Goal: Task Accomplishment & Management: Complete application form

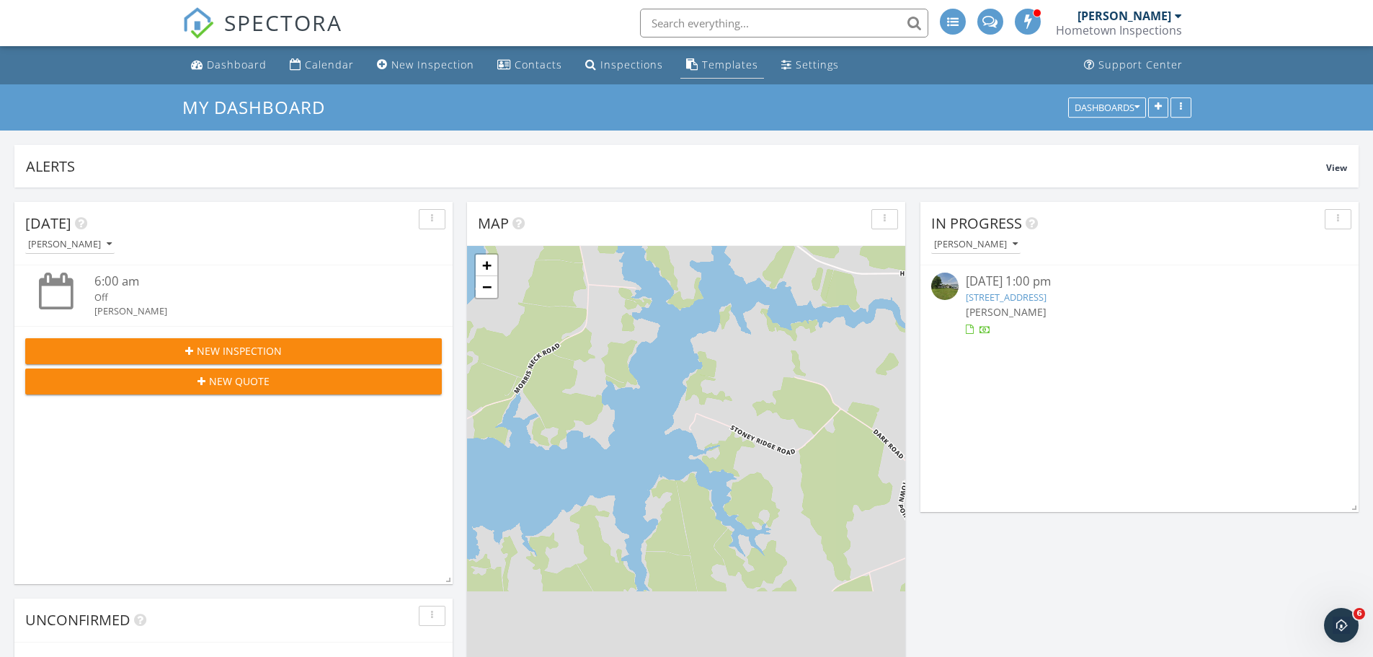
click at [718, 59] on div "Templates" at bounding box center [730, 65] width 56 height 14
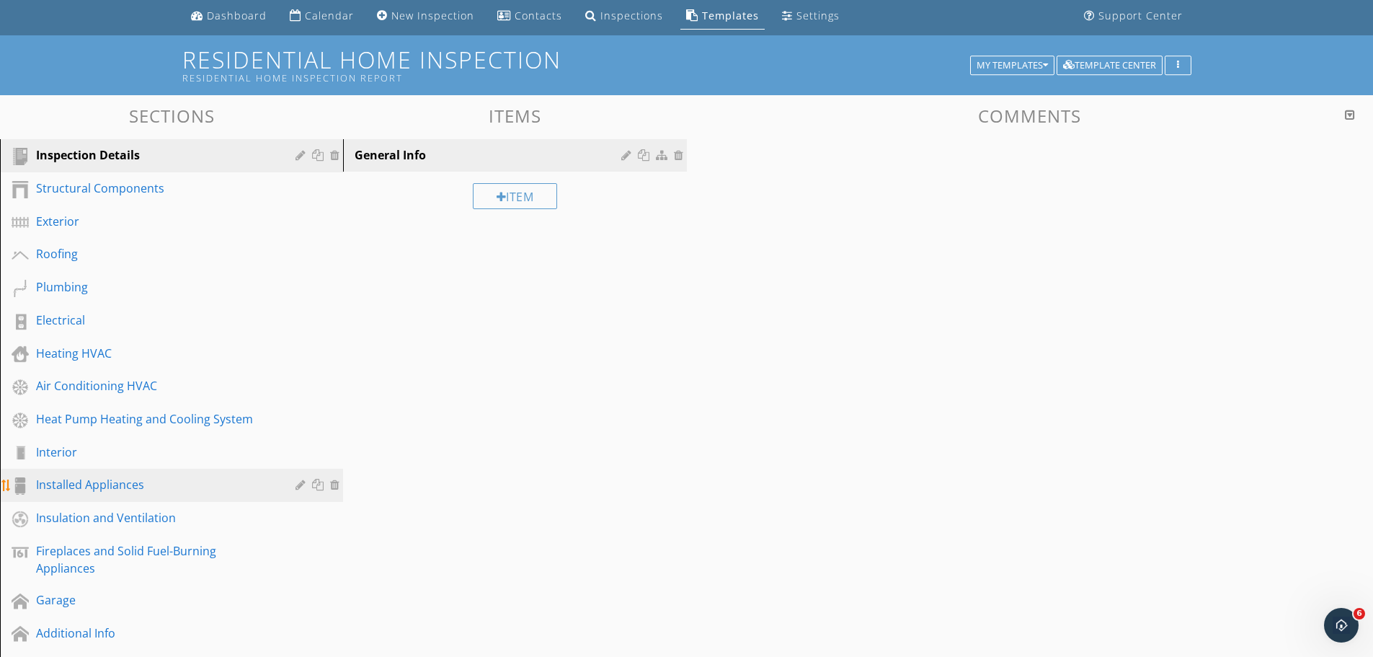
scroll to position [144, 0]
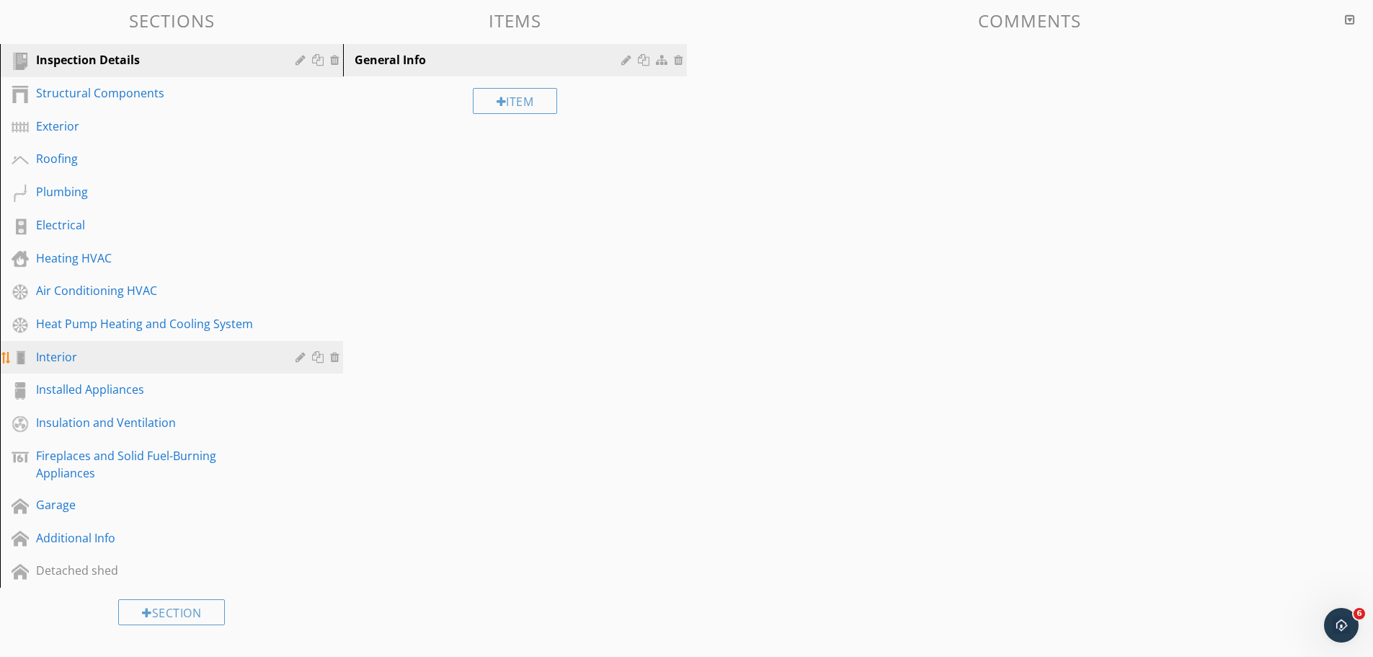
click at [177, 362] on div "Interior" at bounding box center [155, 356] width 239 height 17
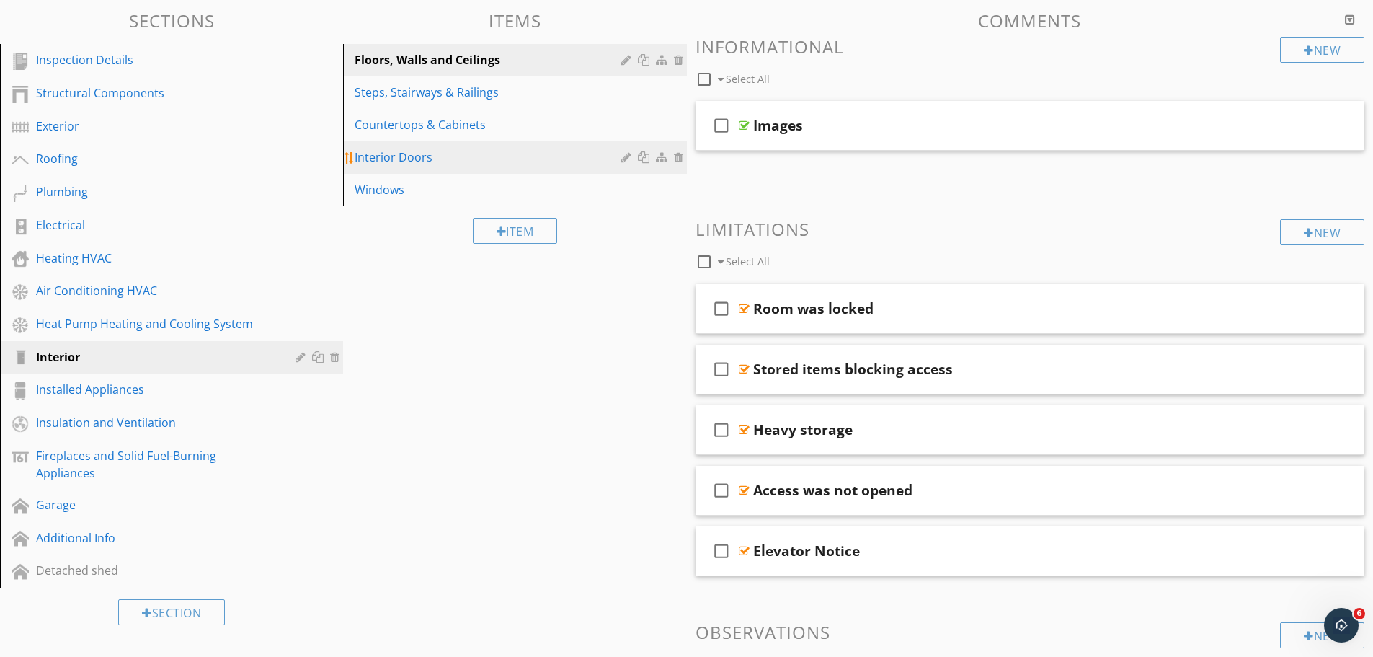
click at [444, 165] on div "Interior Doors" at bounding box center [490, 157] width 270 height 17
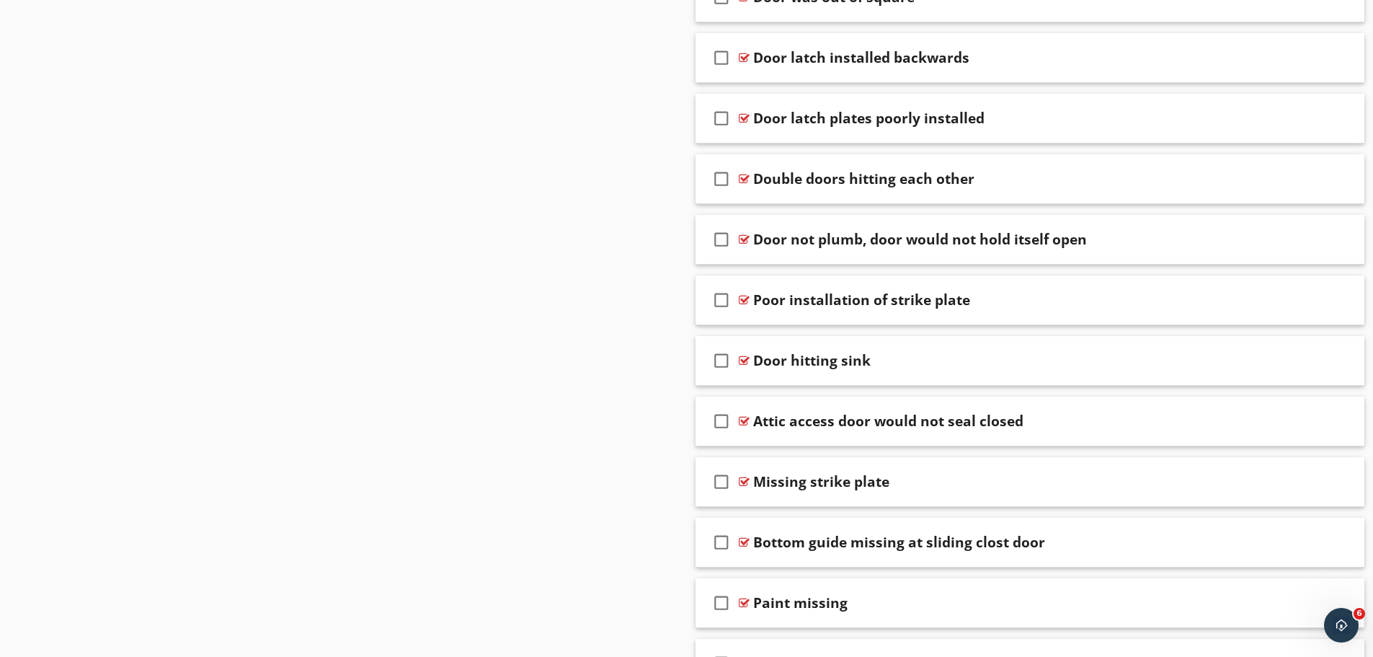
scroll to position [2811, 0]
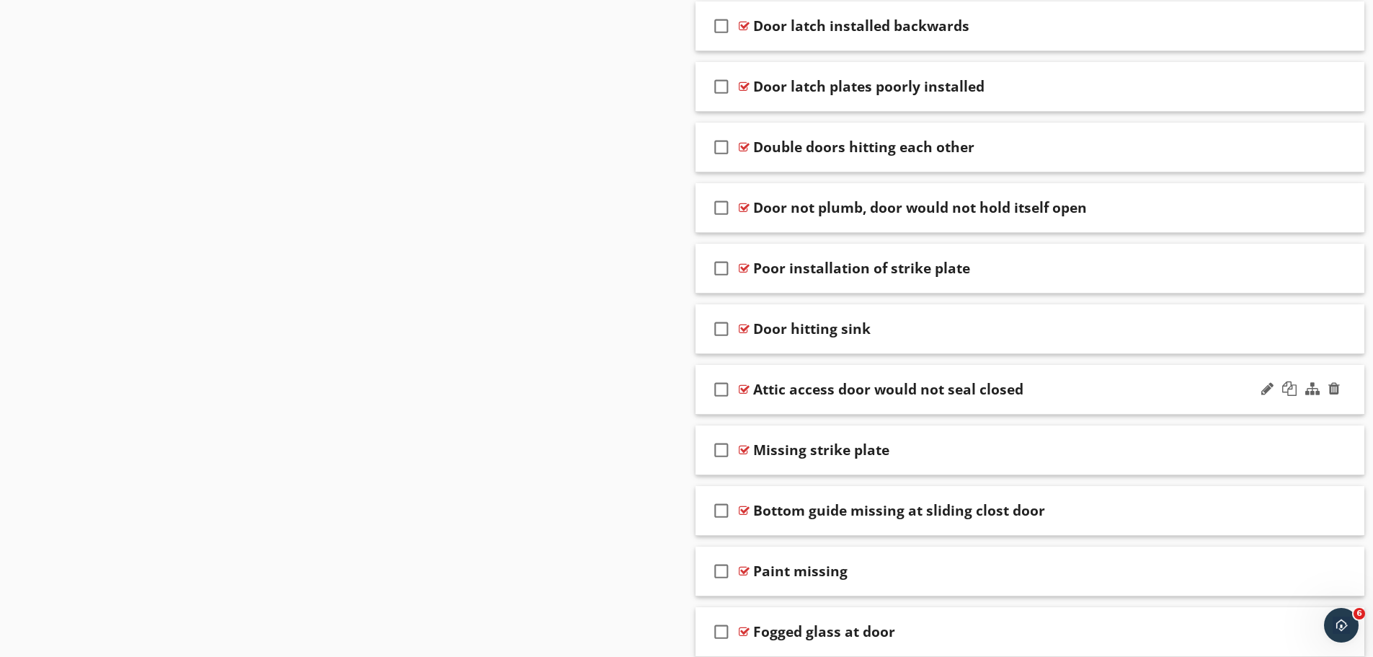
click at [1074, 389] on div "Attic access door would not seal closed" at bounding box center [993, 389] width 480 height 17
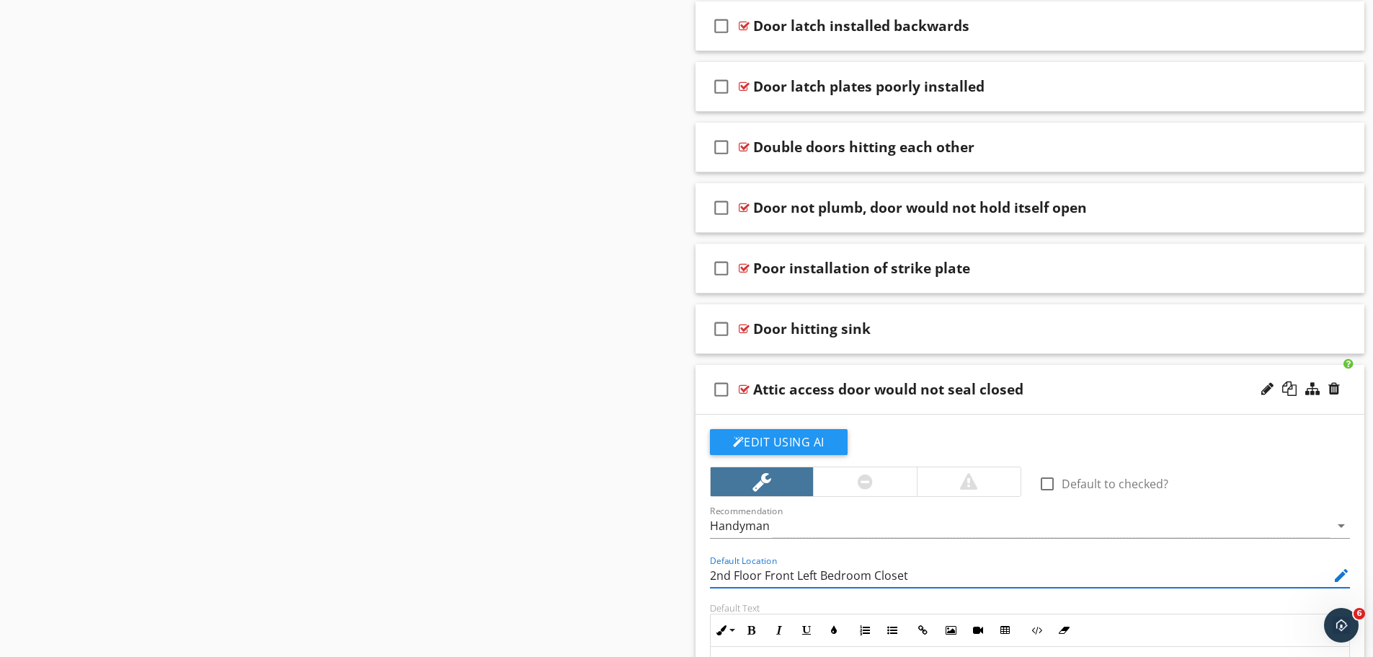
drag, startPoint x: 972, startPoint y: 579, endPoint x: 616, endPoint y: 577, distance: 356.8
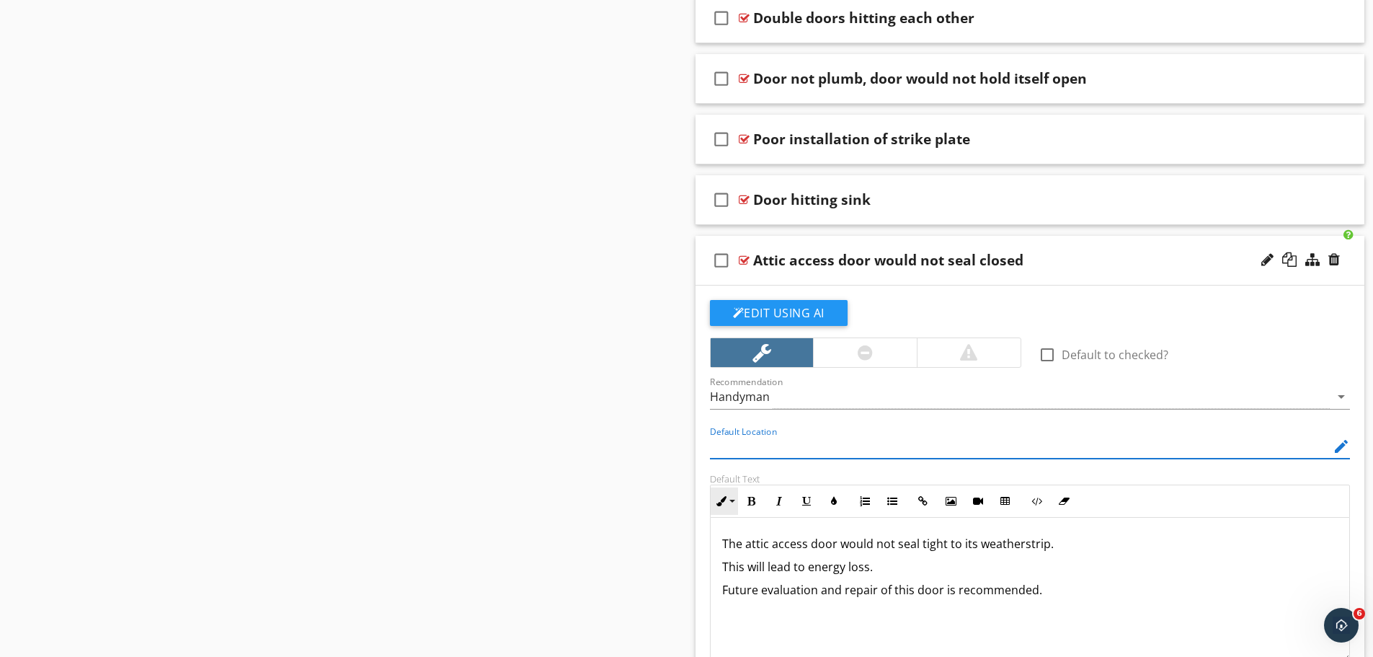
scroll to position [2956, 0]
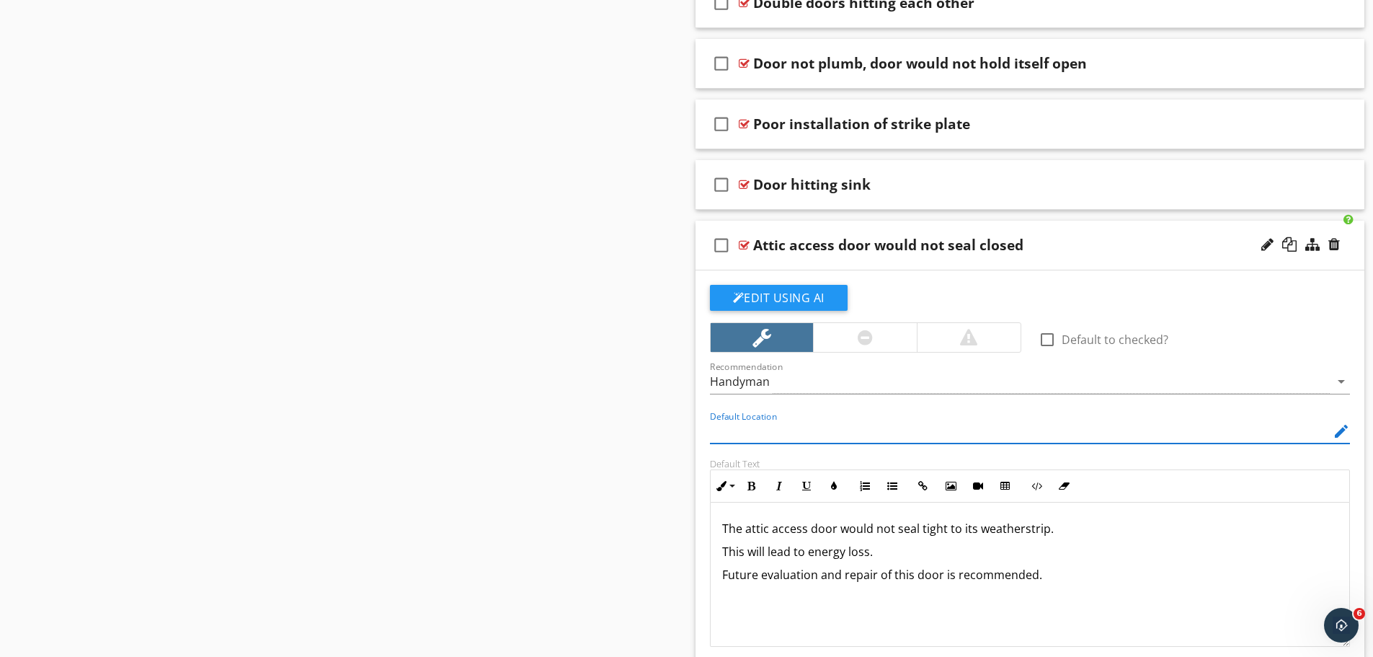
click at [1110, 585] on div "The attic access door would not seal tight to its weatherstrip. This will lead …" at bounding box center [1030, 574] width 639 height 144
click at [784, 296] on button "Edit Using AI" at bounding box center [779, 298] width 138 height 26
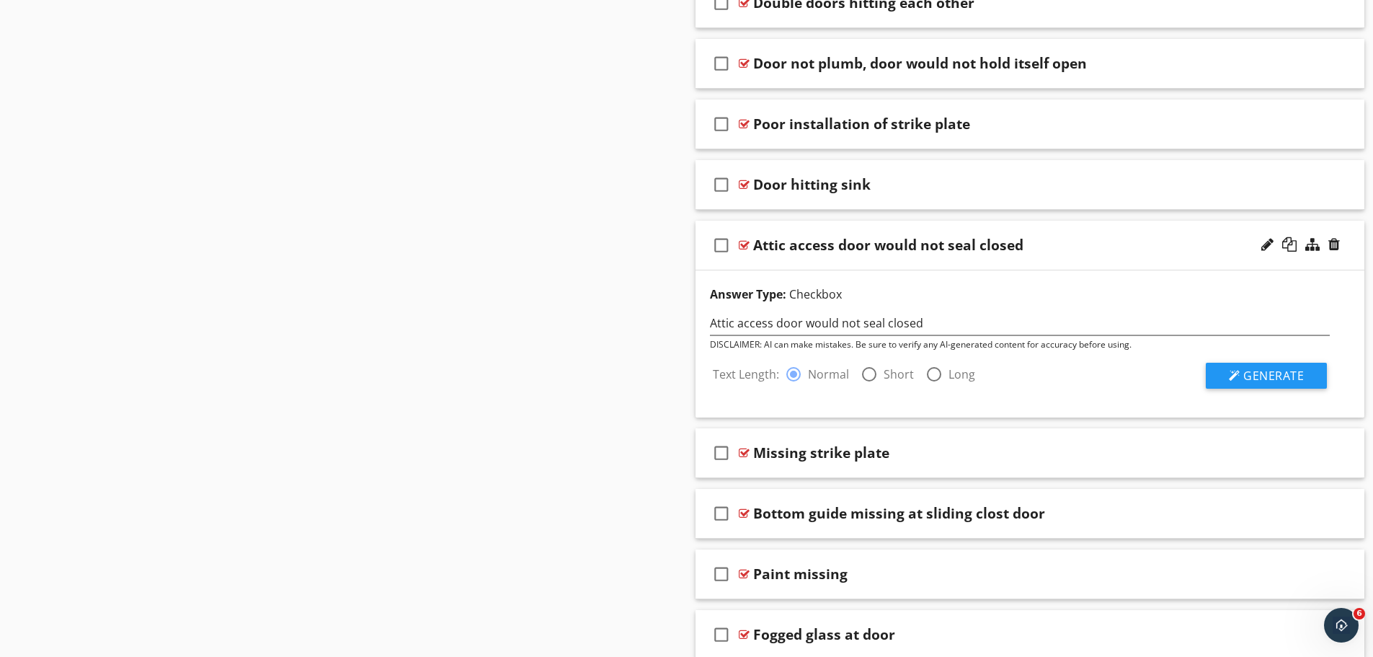
click at [1046, 252] on div "Attic access door would not seal closed" at bounding box center [993, 244] width 480 height 17
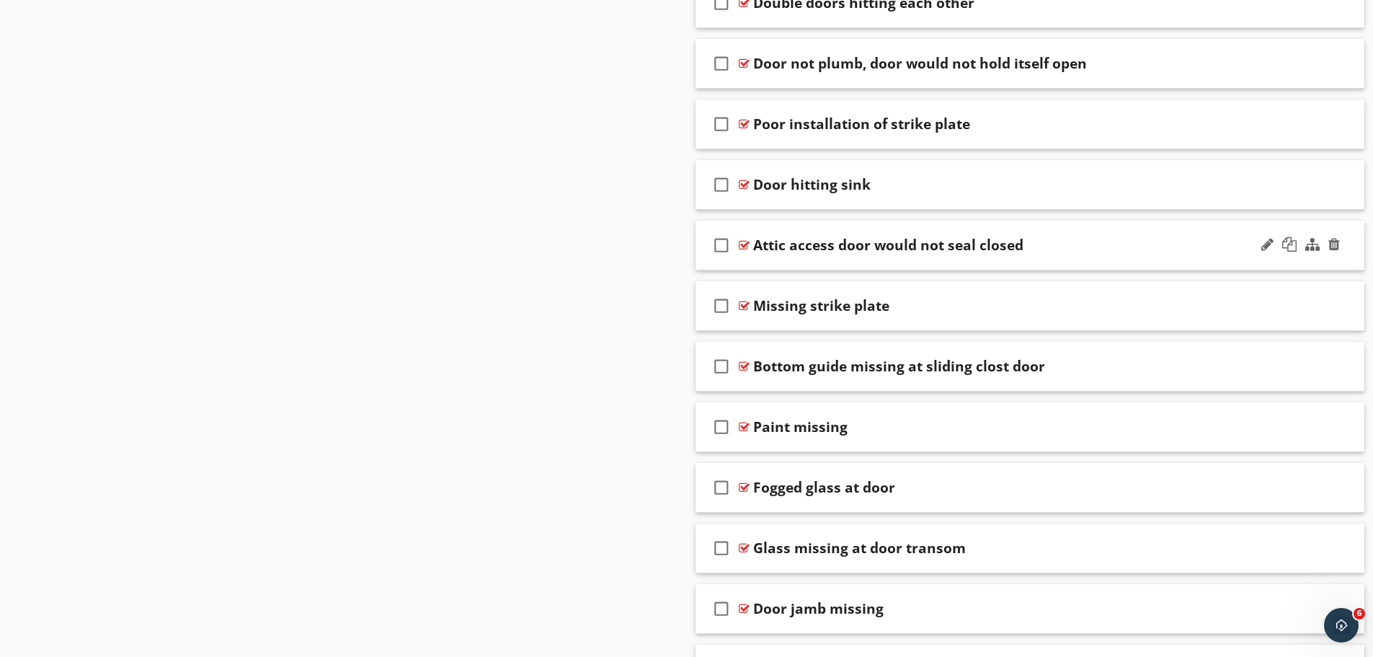
click at [1094, 254] on div "check_box_outline_blank Attic access door would not seal closed" at bounding box center [1031, 246] width 670 height 50
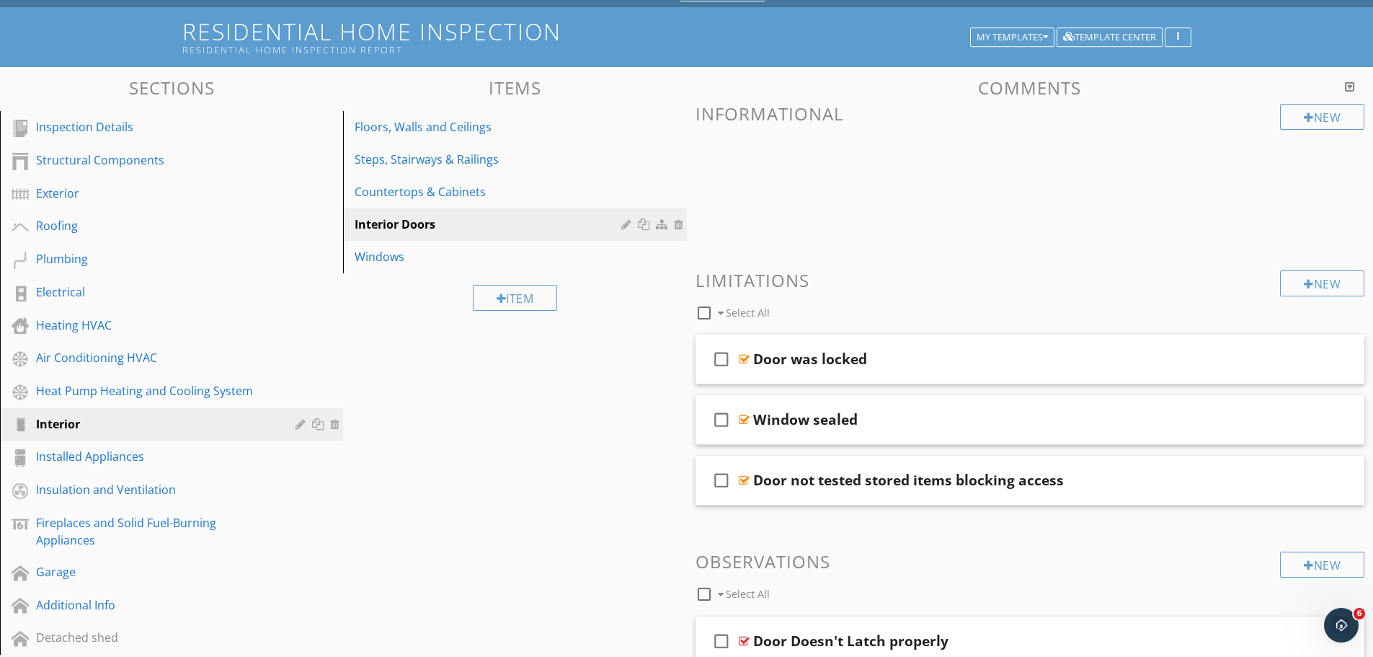
scroll to position [0, 0]
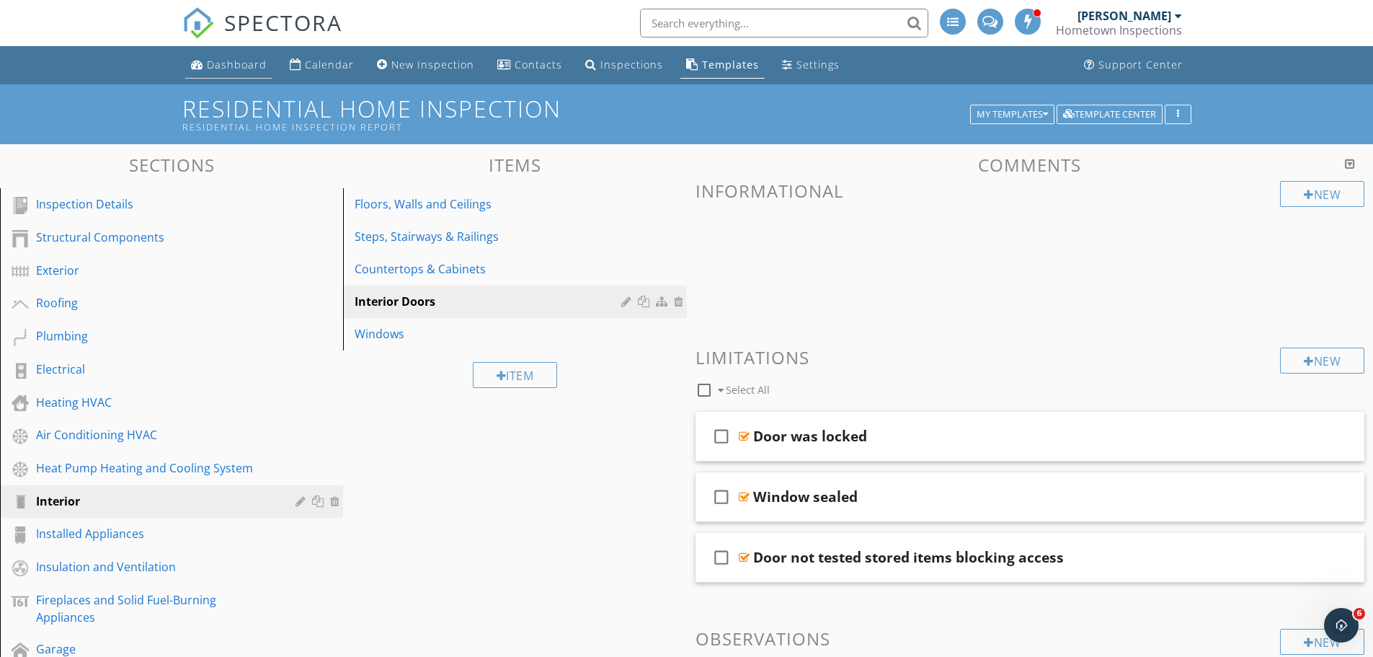
click at [237, 66] on div "Dashboard" at bounding box center [237, 65] width 60 height 14
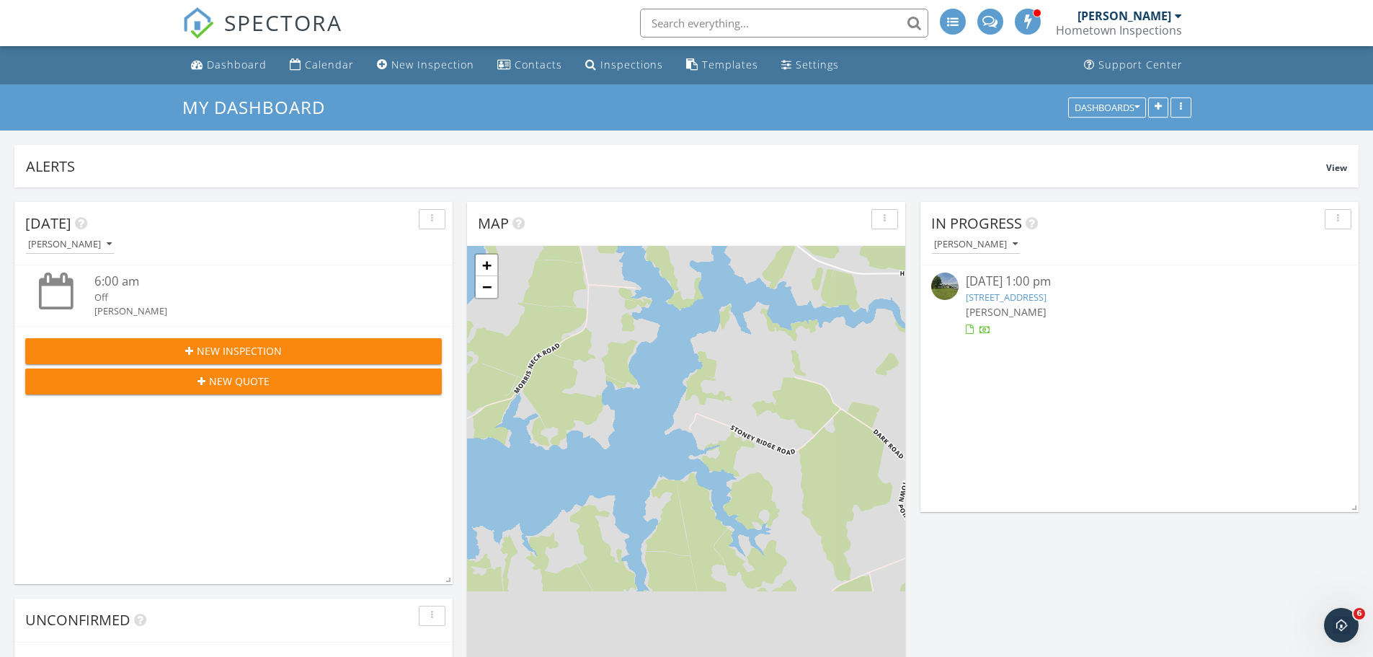
click at [302, 347] on div "New Inspection" at bounding box center [234, 350] width 394 height 15
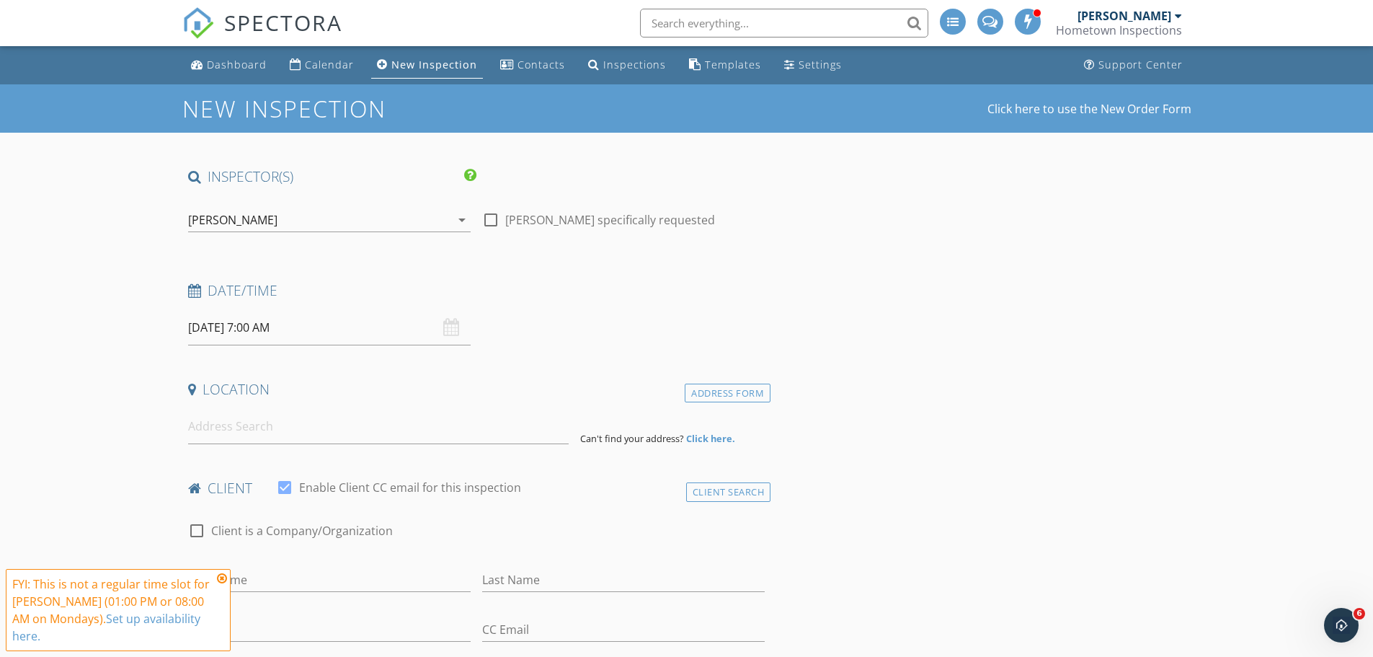
click at [286, 325] on input "[DATE] 7:00 AM" at bounding box center [329, 327] width 283 height 35
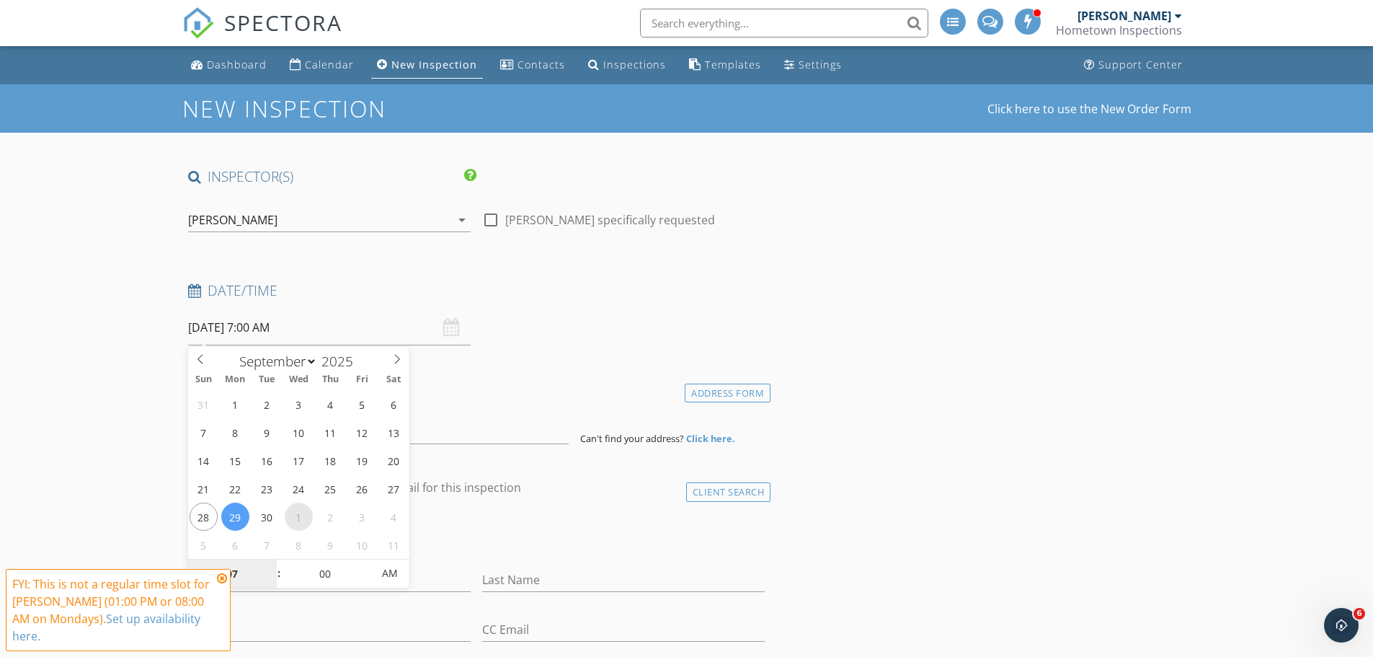
select select "9"
type input "10/01/2025 7:00 AM"
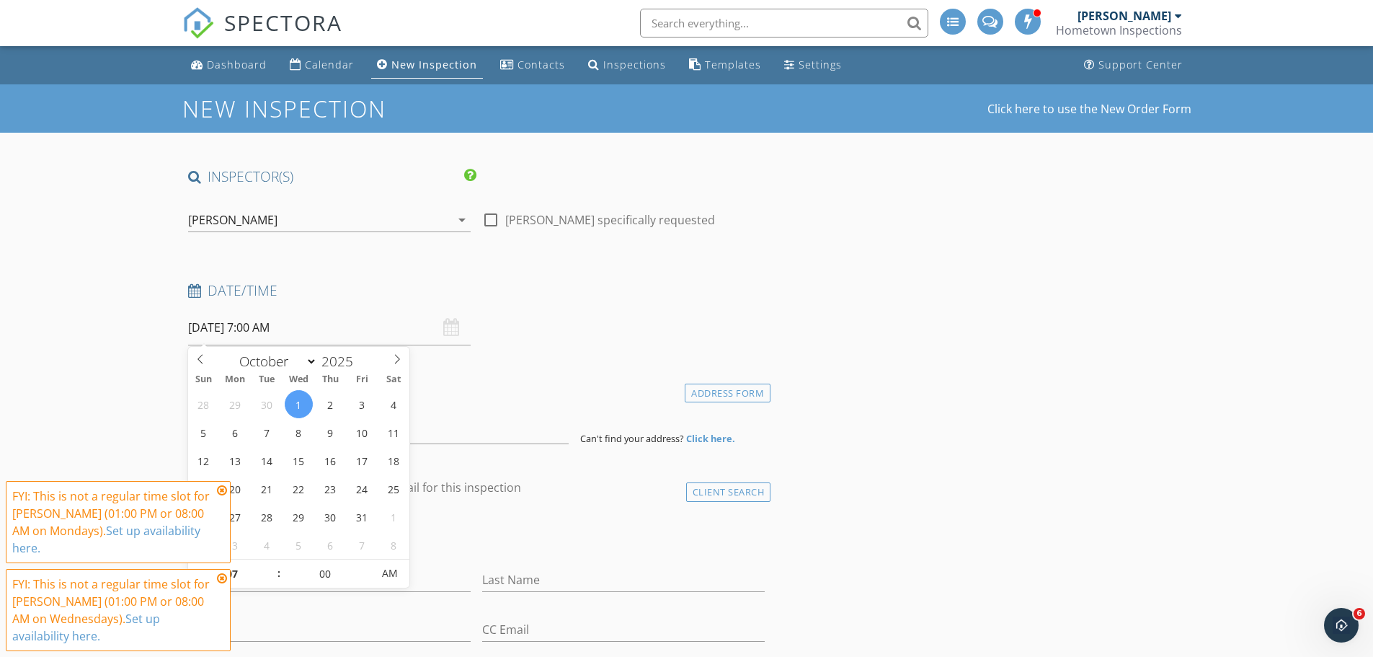
click at [319, 300] on div "Date/Time" at bounding box center [476, 295] width 589 height 29
click at [274, 325] on input "10/01/2025 7:00 AM" at bounding box center [329, 327] width 283 height 35
type input "08"
type input "10/01/2025 8:00 AM"
click at [275, 567] on span at bounding box center [272, 566] width 10 height 14
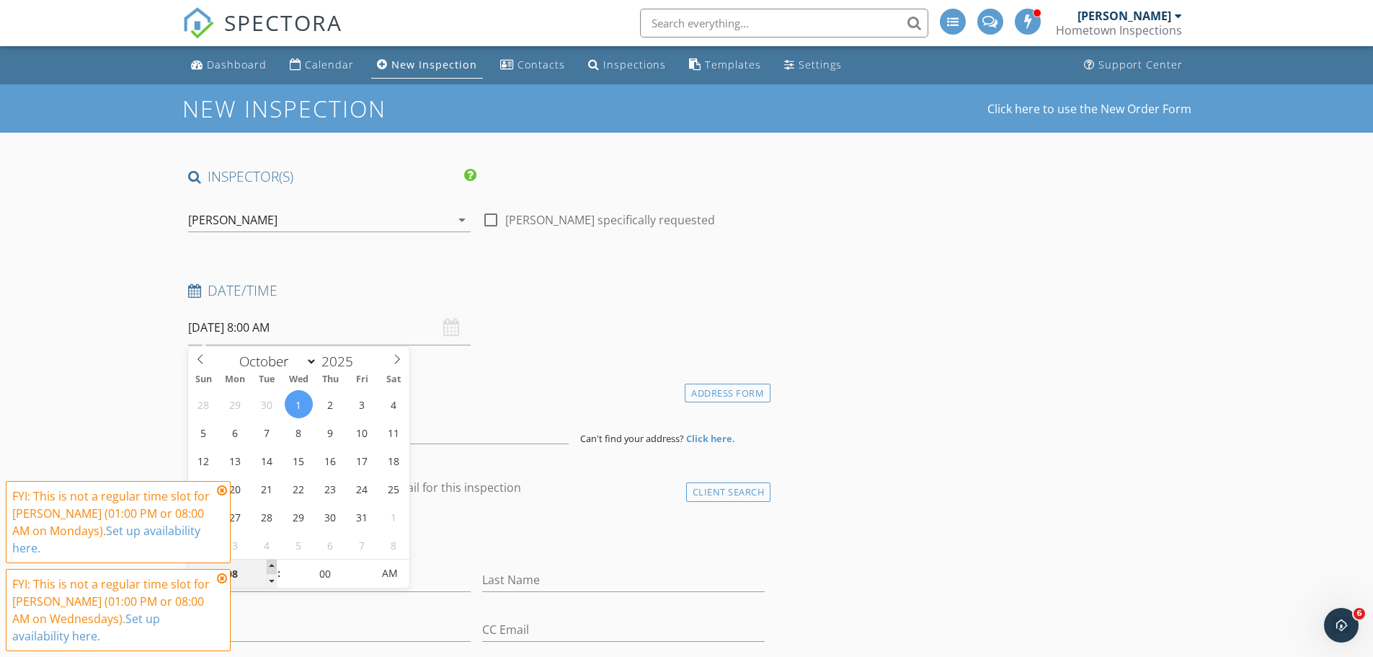
type input "09"
type input "10/01/2025 9:00 AM"
click at [275, 567] on span at bounding box center [272, 566] width 10 height 14
type input "10"
type input "10/01/2025 10:00 AM"
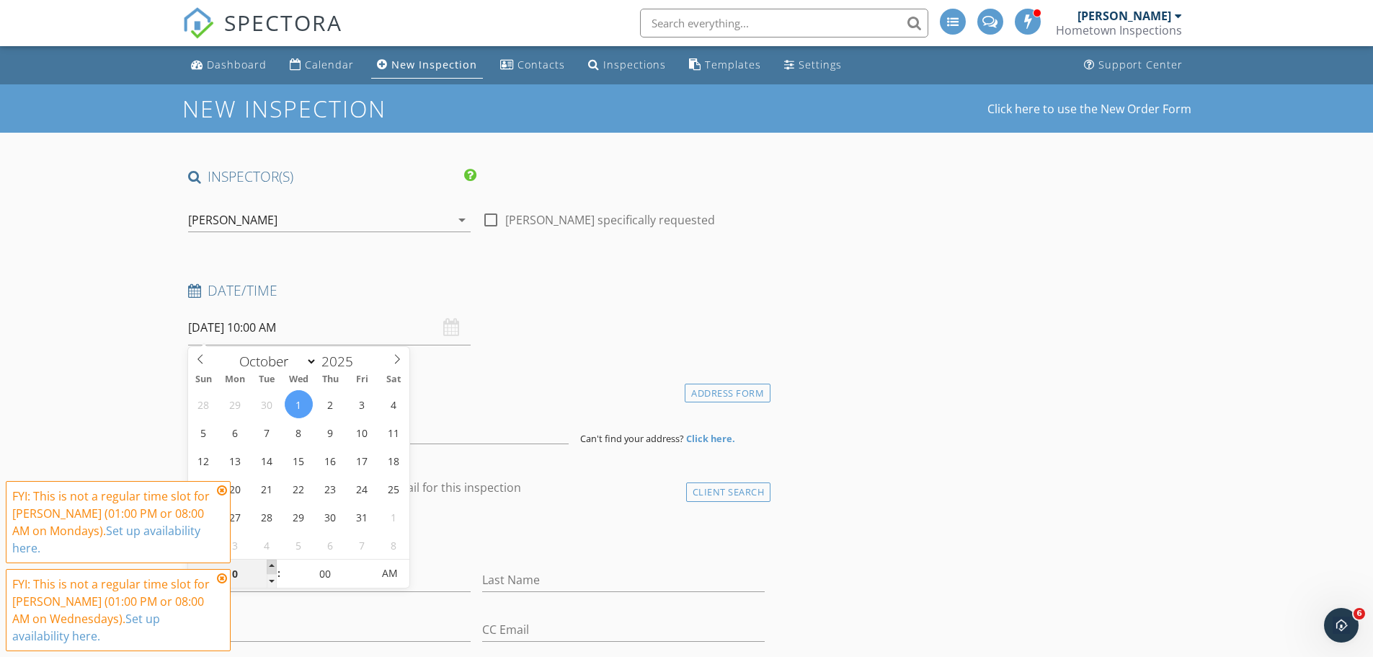
click at [275, 567] on span at bounding box center [272, 566] width 10 height 14
type input "11"
type input "10/01/2025 11:00 AM"
click at [275, 567] on span at bounding box center [272, 566] width 10 height 14
type input "12"
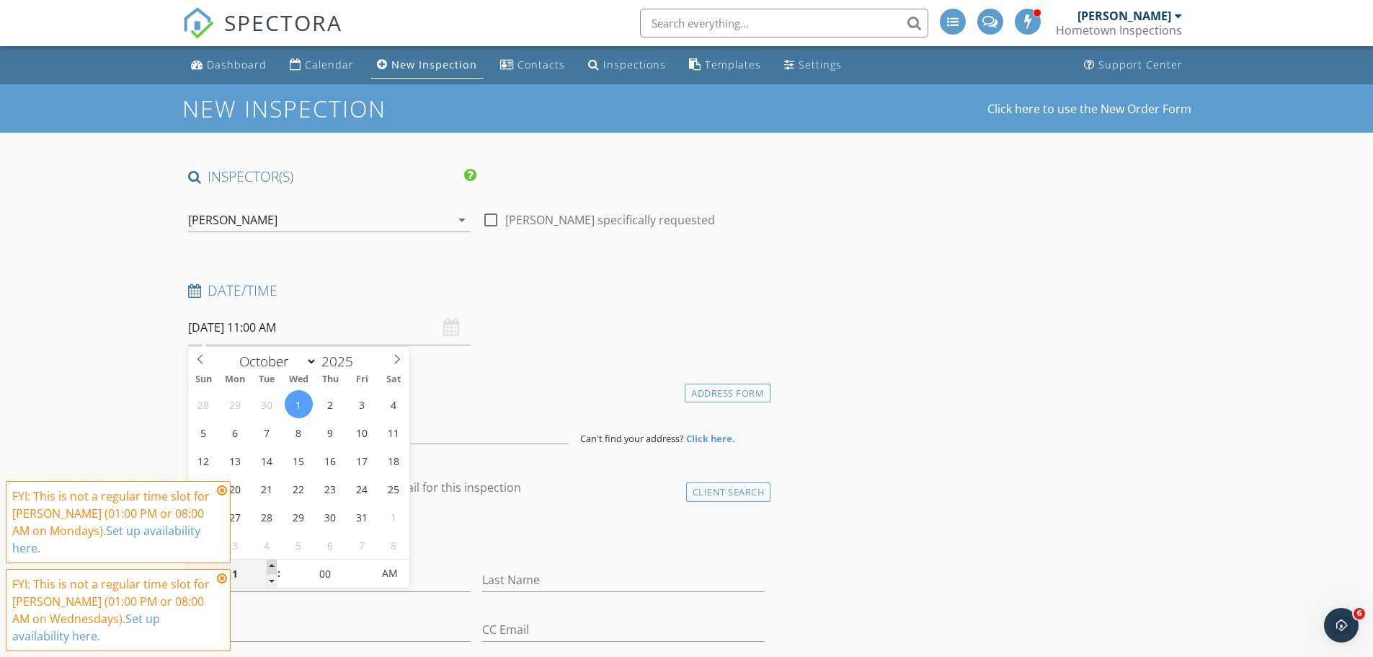
type input "10/01/2025 12:00 PM"
click at [275, 567] on span at bounding box center [272, 566] width 10 height 14
type input "01"
type input "10/01/2025 1:00 PM"
click at [275, 567] on span at bounding box center [272, 566] width 10 height 14
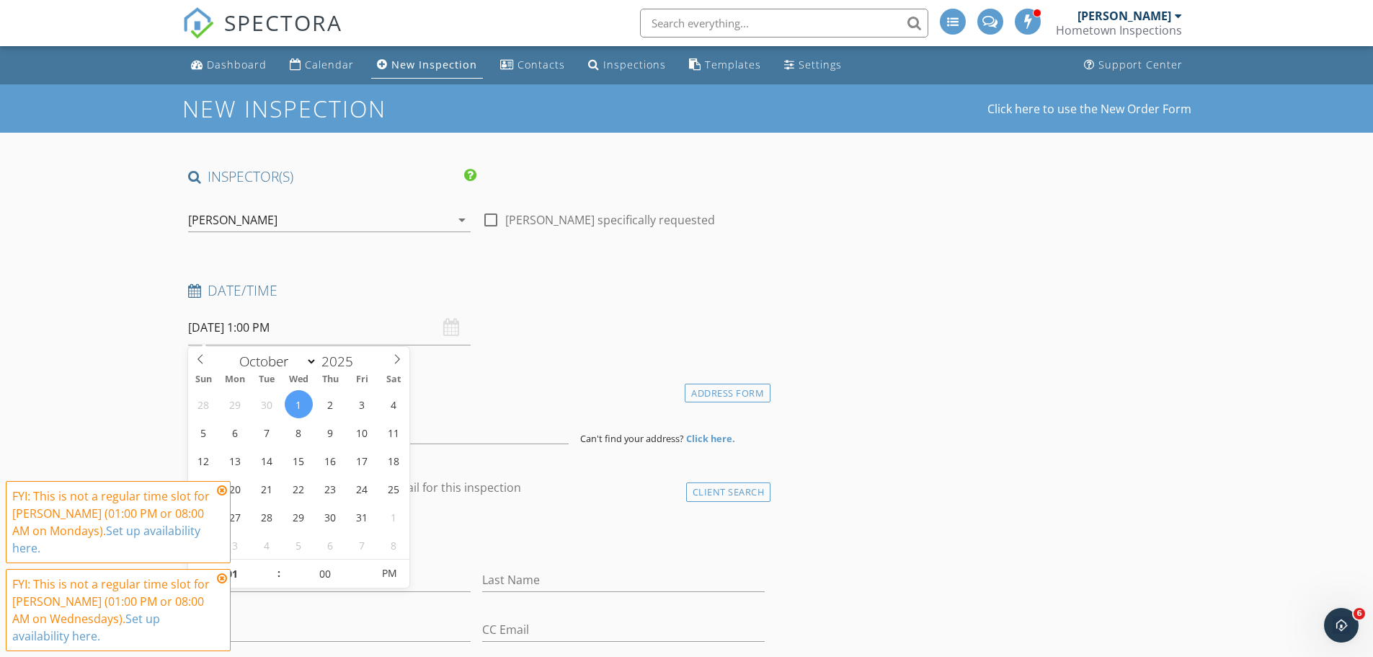
click at [221, 496] on icon at bounding box center [222, 490] width 10 height 12
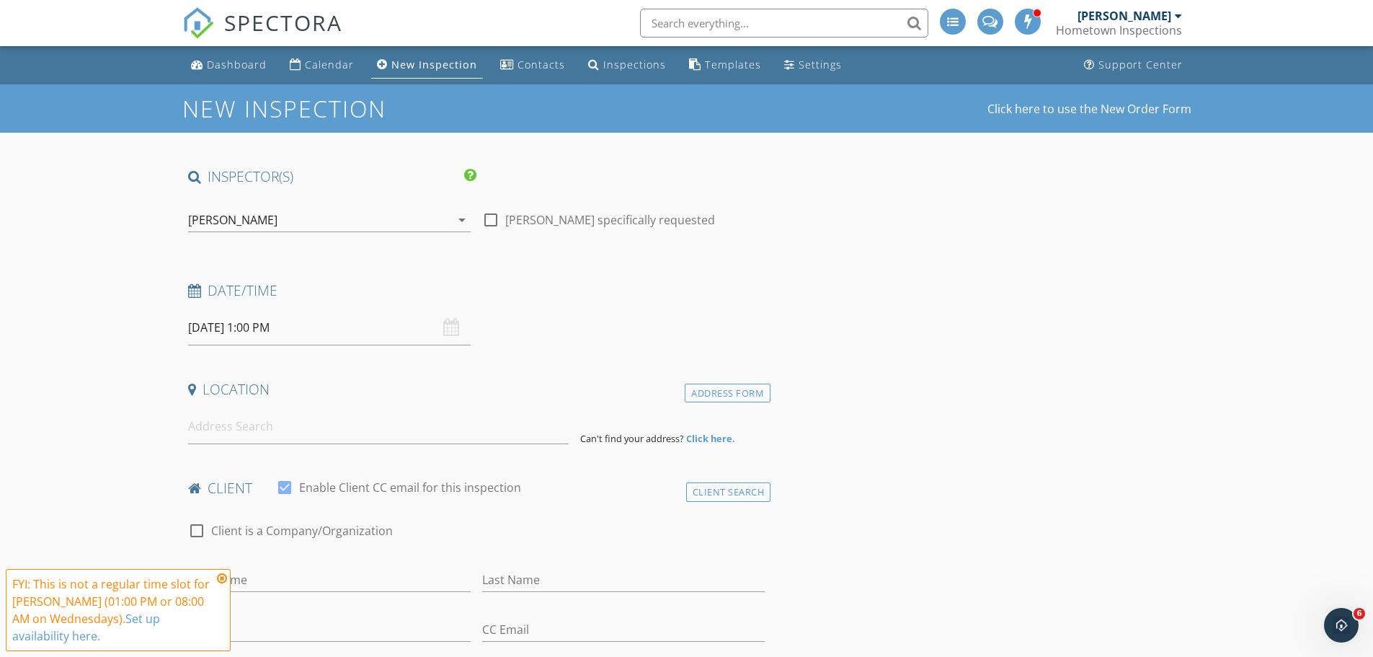
click at [221, 575] on icon at bounding box center [222, 578] width 10 height 12
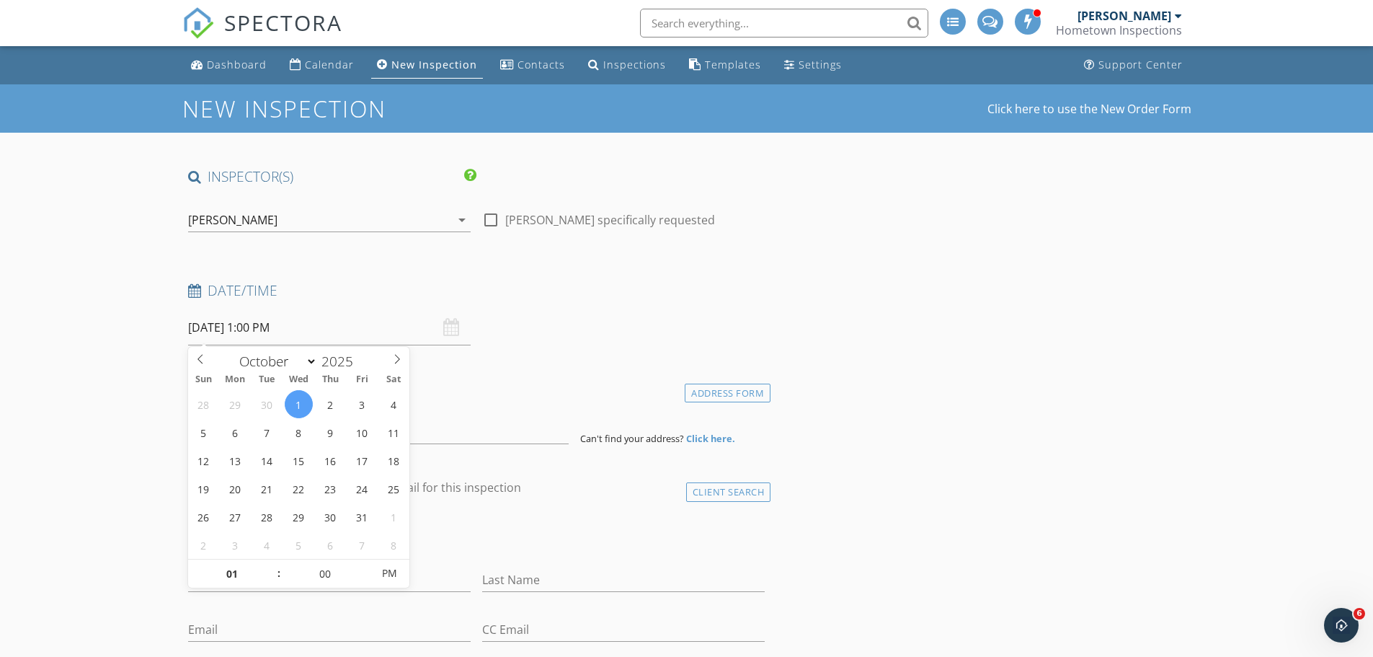
click at [438, 320] on input "10/01/2025 1:00 PM" at bounding box center [329, 327] width 283 height 35
click at [502, 308] on div "Date/Time" at bounding box center [476, 295] width 589 height 29
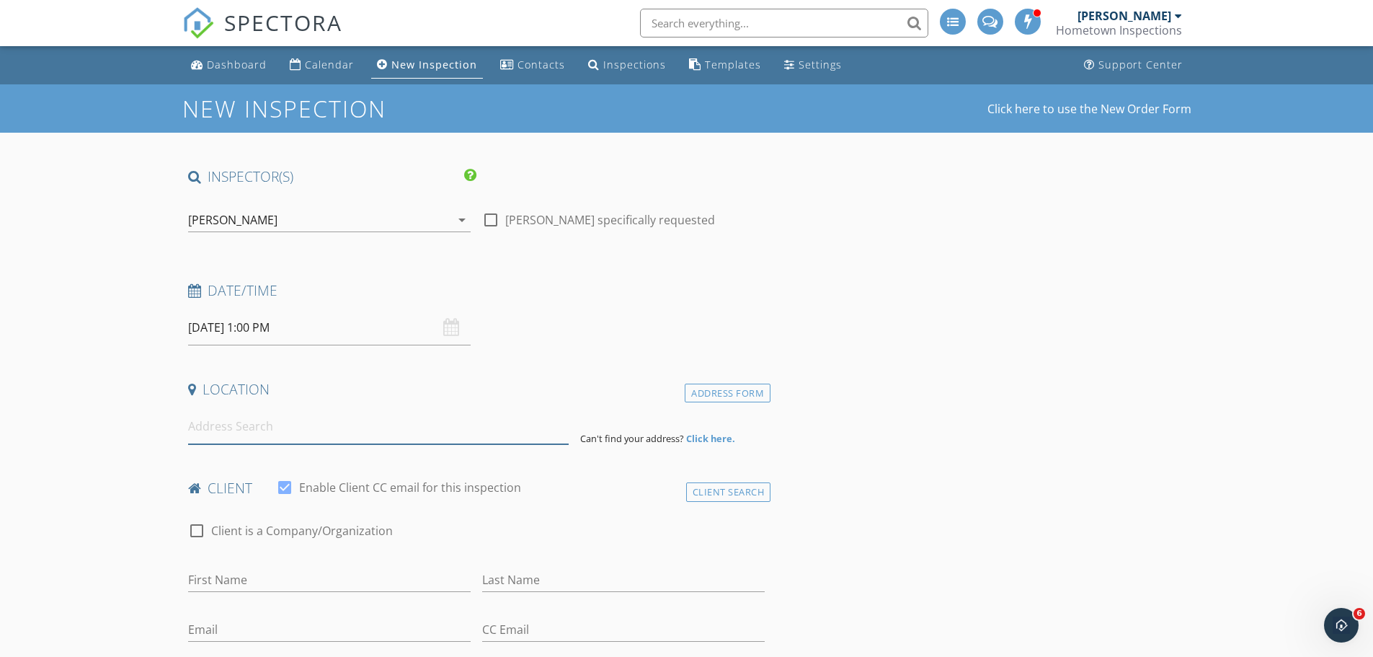
click at [205, 431] on input at bounding box center [378, 426] width 381 height 35
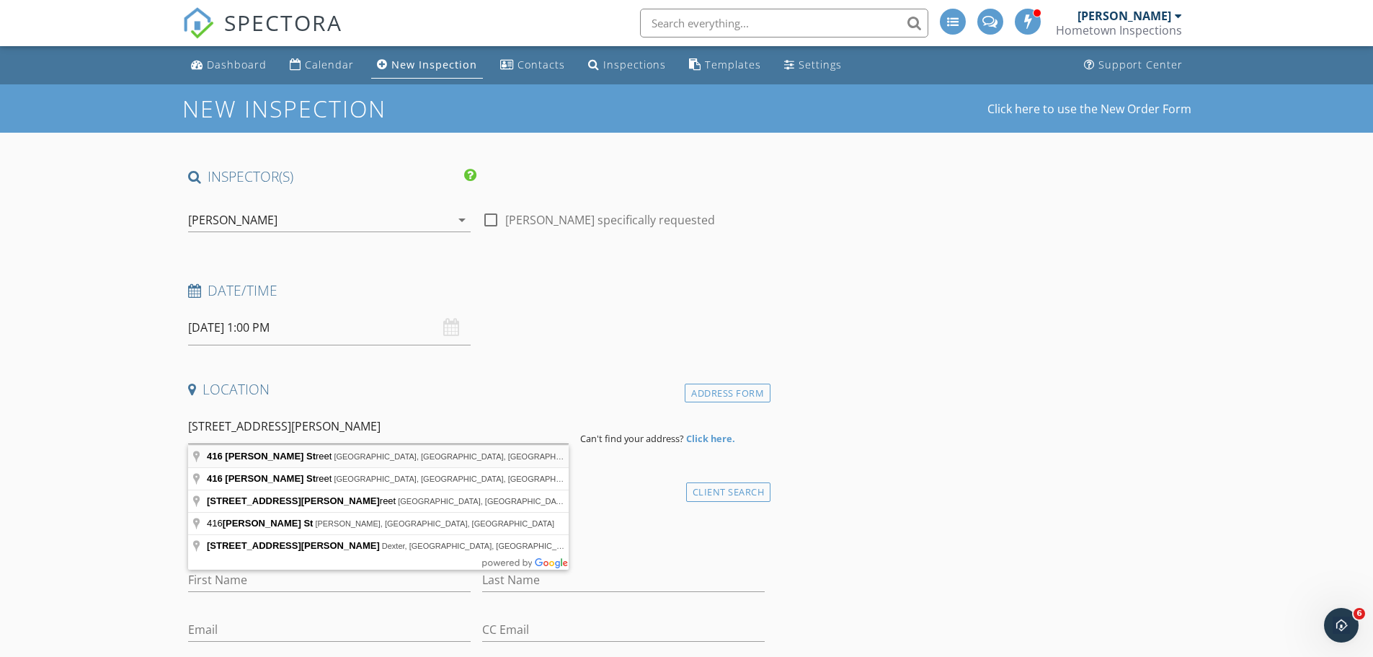
type input "416 Truitt Street, Salisbury, MD, USA"
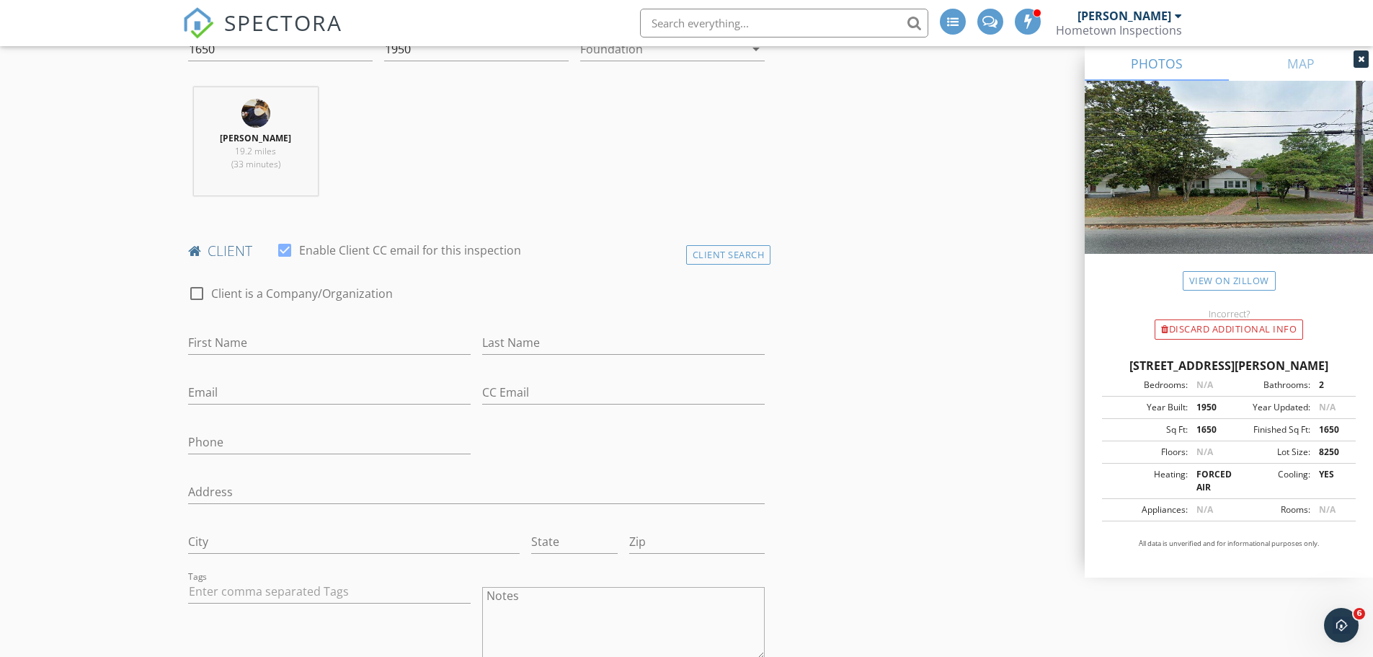
scroll to position [577, 0]
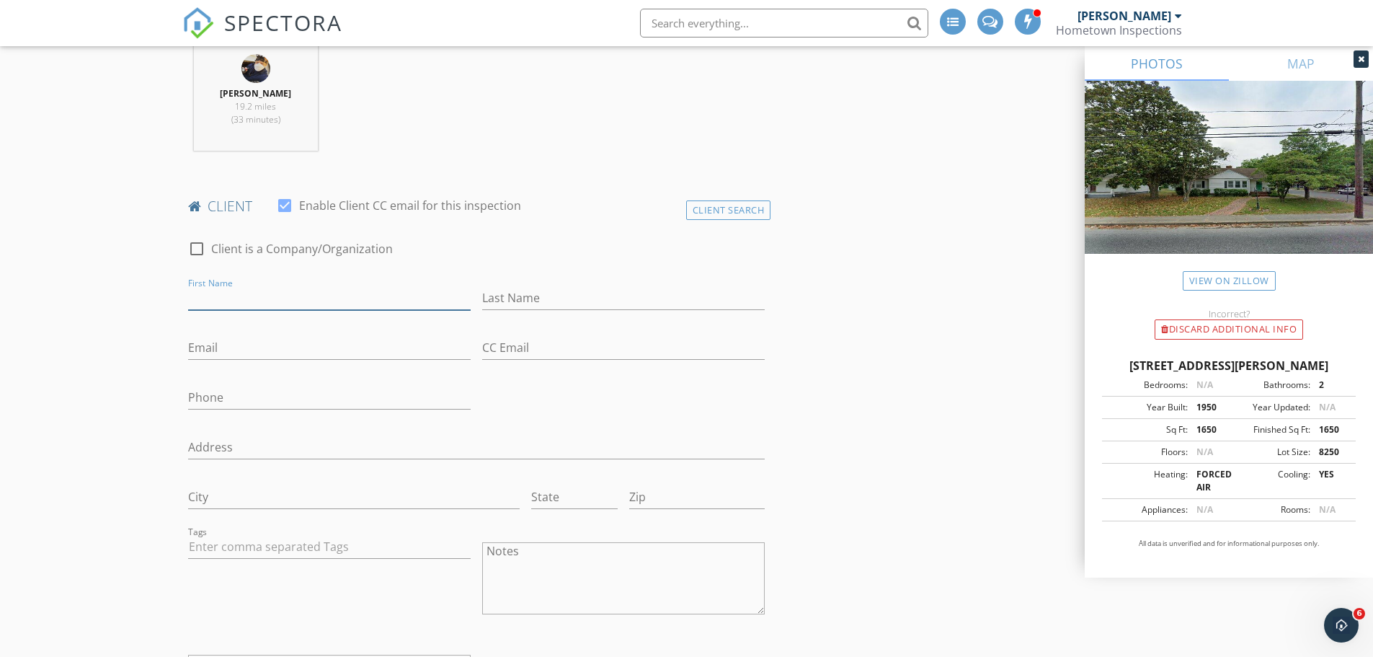
click at [277, 299] on input "First Name" at bounding box center [329, 298] width 283 height 24
type input "Eloira"
type input "N"
type input "Bienvenue"
click at [229, 344] on input "Email" at bounding box center [329, 348] width 283 height 24
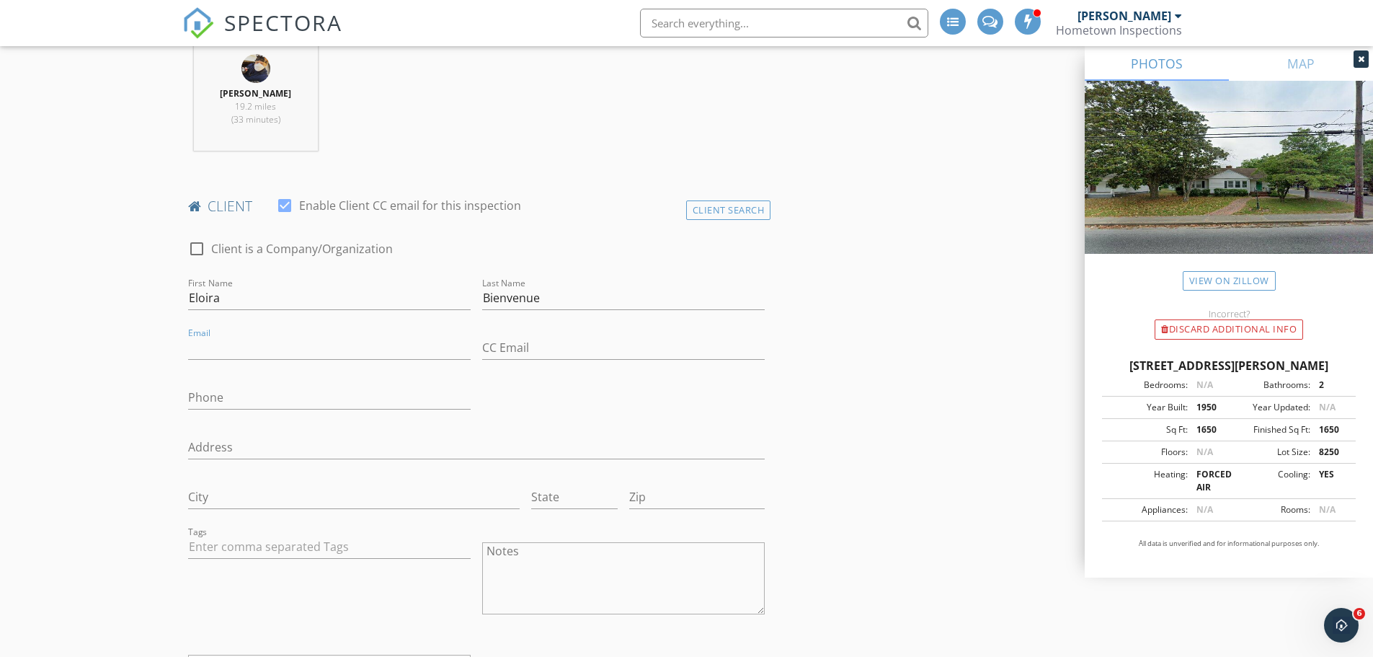
click at [556, 257] on div "check_box_outline_blank Client is a Company/Organization" at bounding box center [476, 255] width 577 height 37
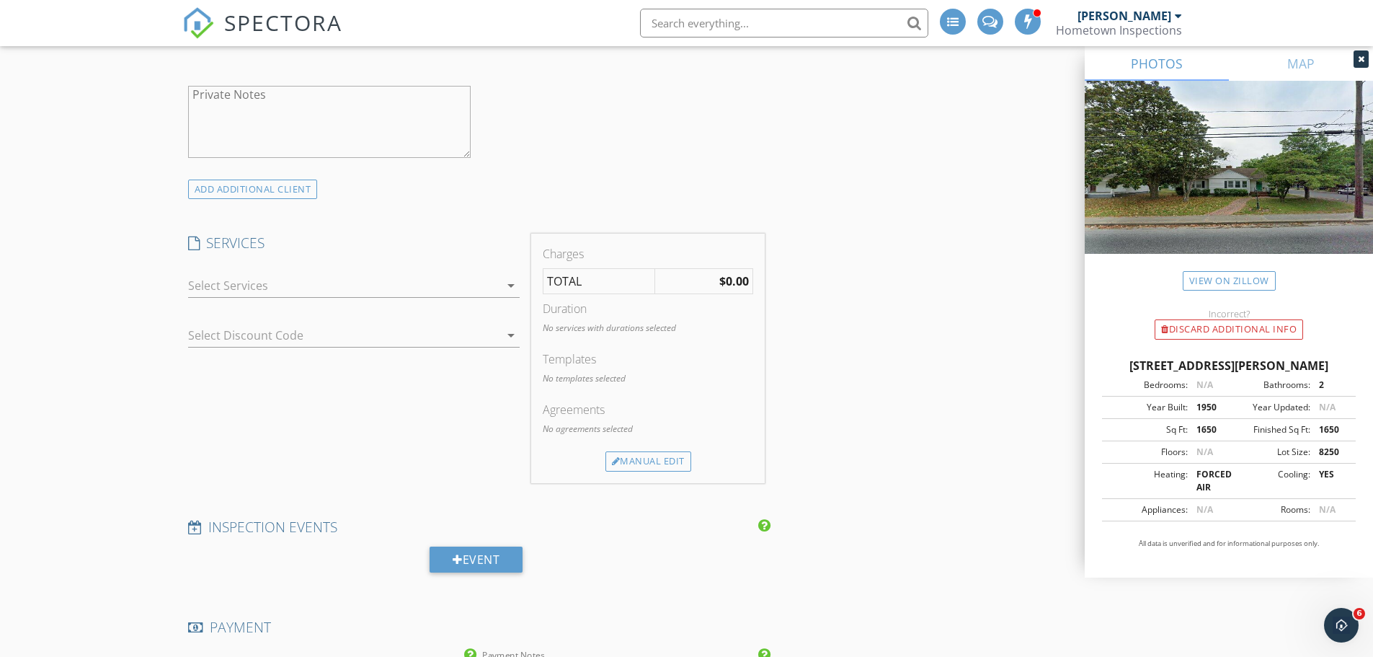
scroll to position [1153, 0]
click at [242, 271] on div at bounding box center [343, 281] width 311 height 23
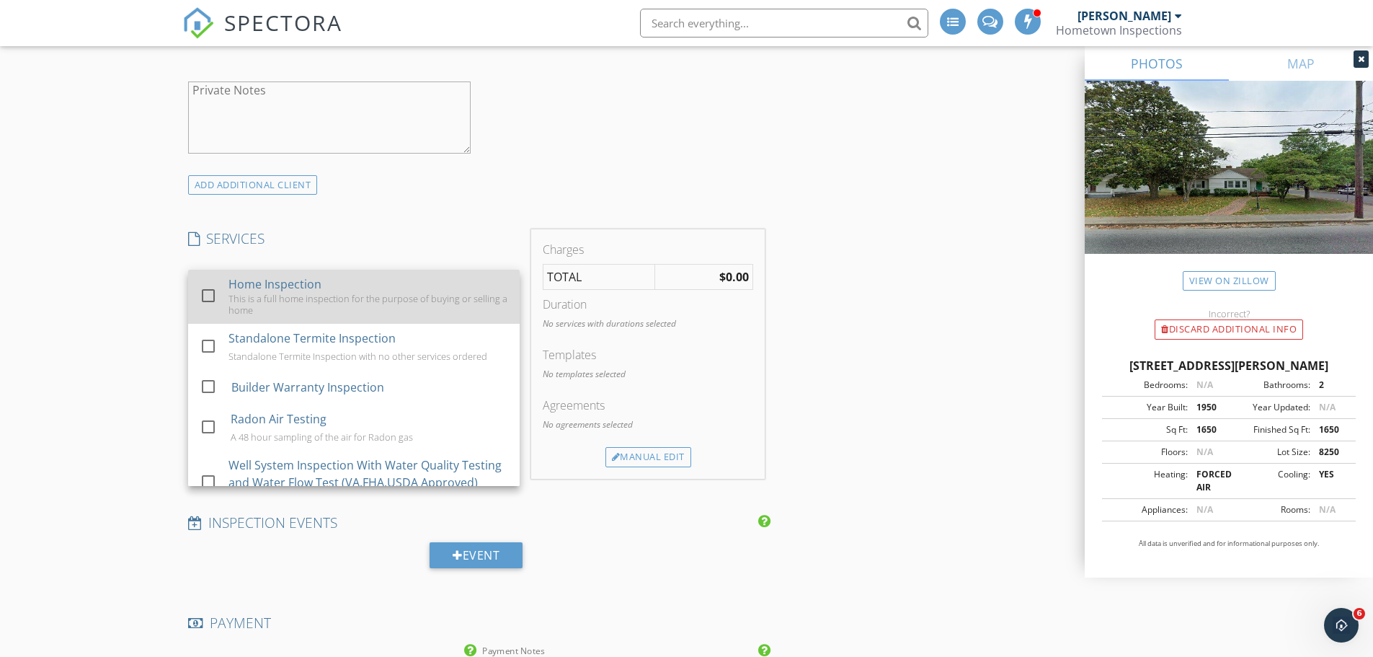
click at [248, 296] on div "This is a full home inspection for the purpose of buying or selling a home" at bounding box center [369, 304] width 280 height 23
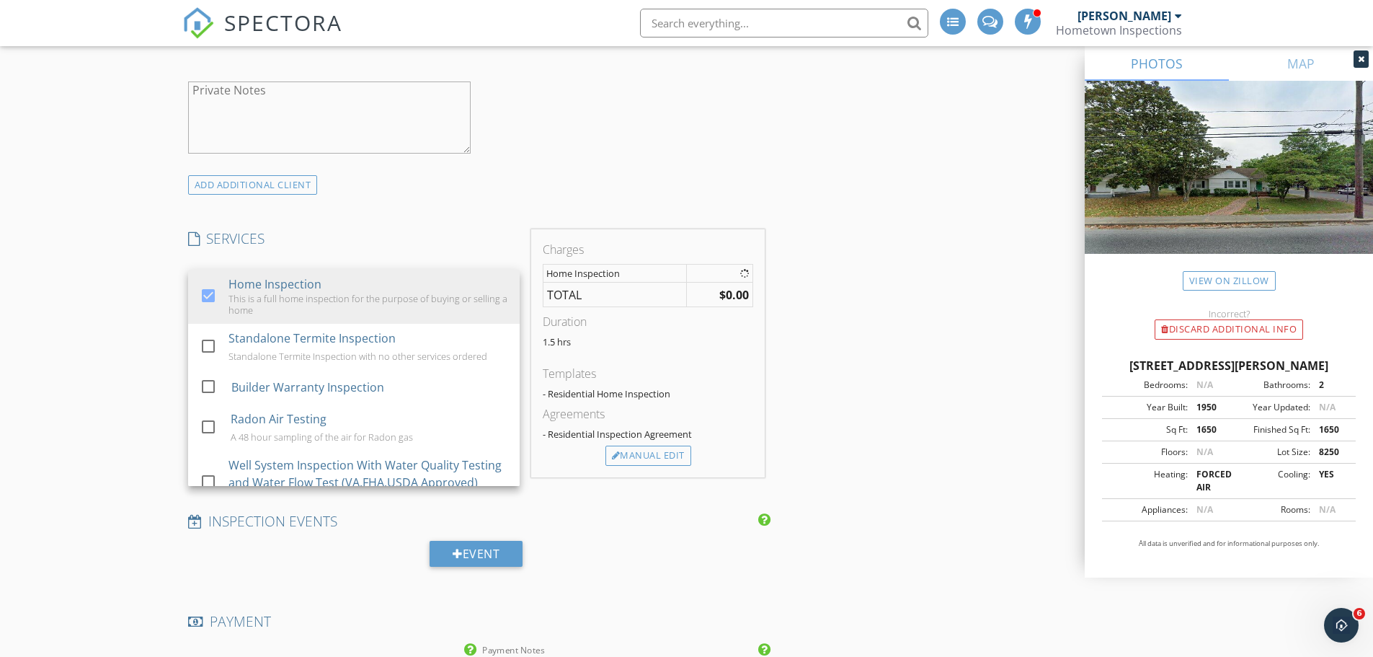
click at [121, 318] on div "New Inspection Click here to use the New Order Form INSPECTOR(S) check_box Robe…" at bounding box center [686, 402] width 1373 height 2943
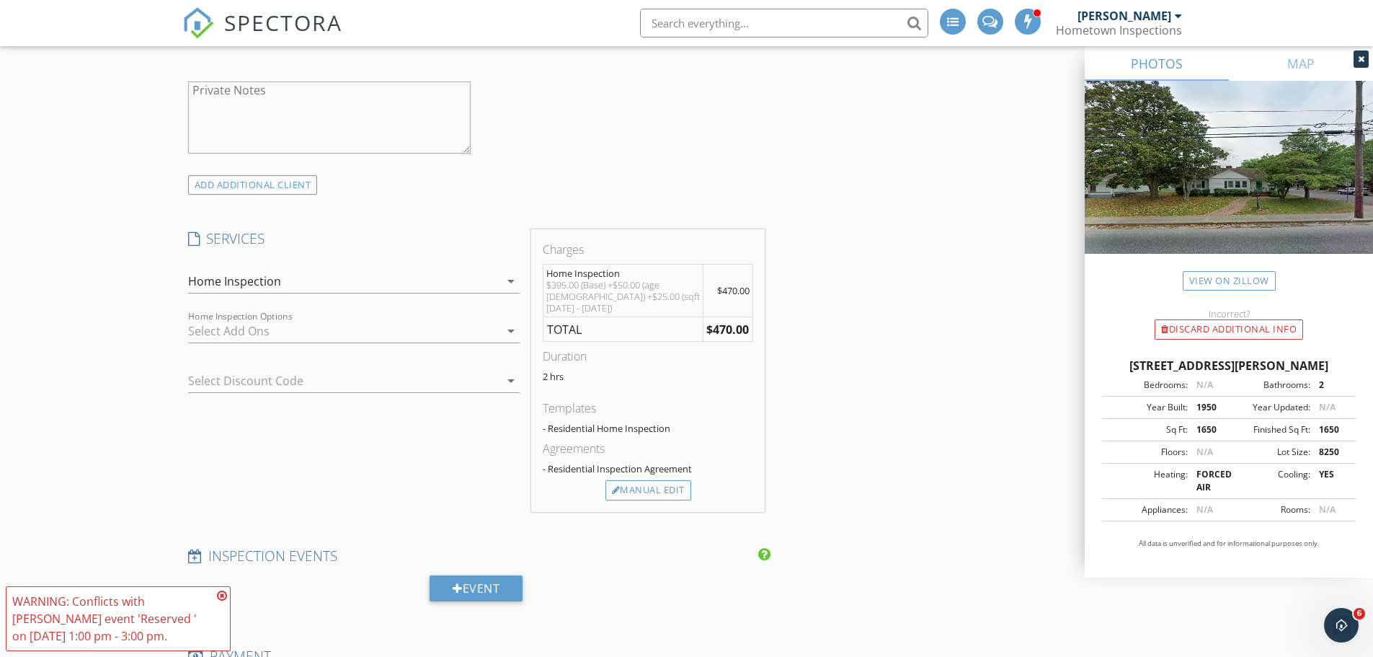
click at [260, 319] on div at bounding box center [343, 330] width 311 height 23
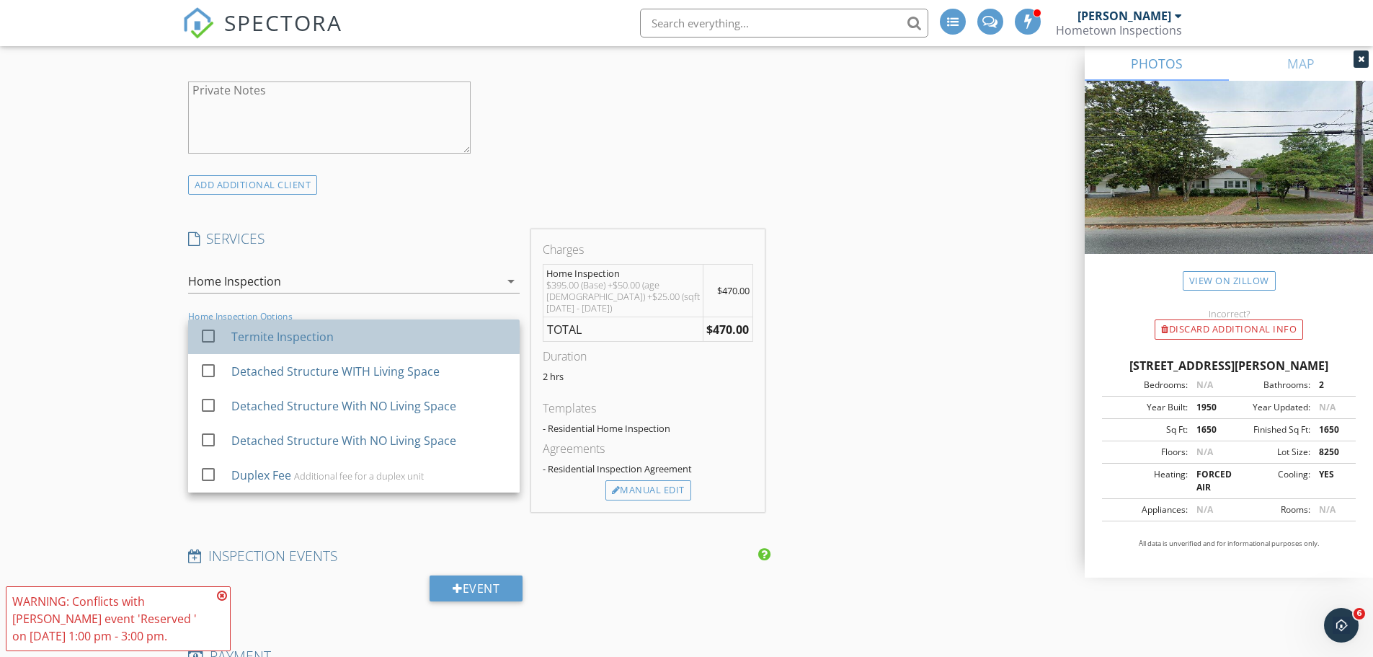
click at [280, 345] on div "Termite Inspection" at bounding box center [282, 336] width 102 height 17
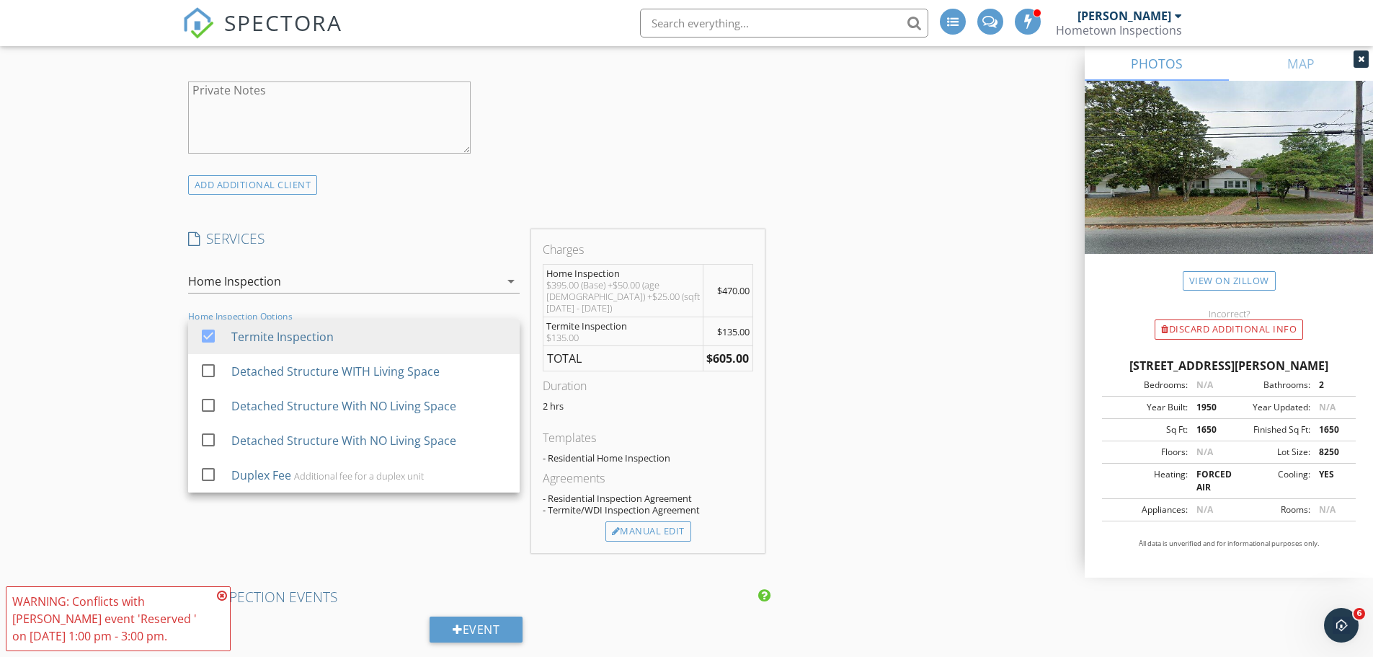
click at [225, 597] on icon at bounding box center [222, 596] width 10 height 12
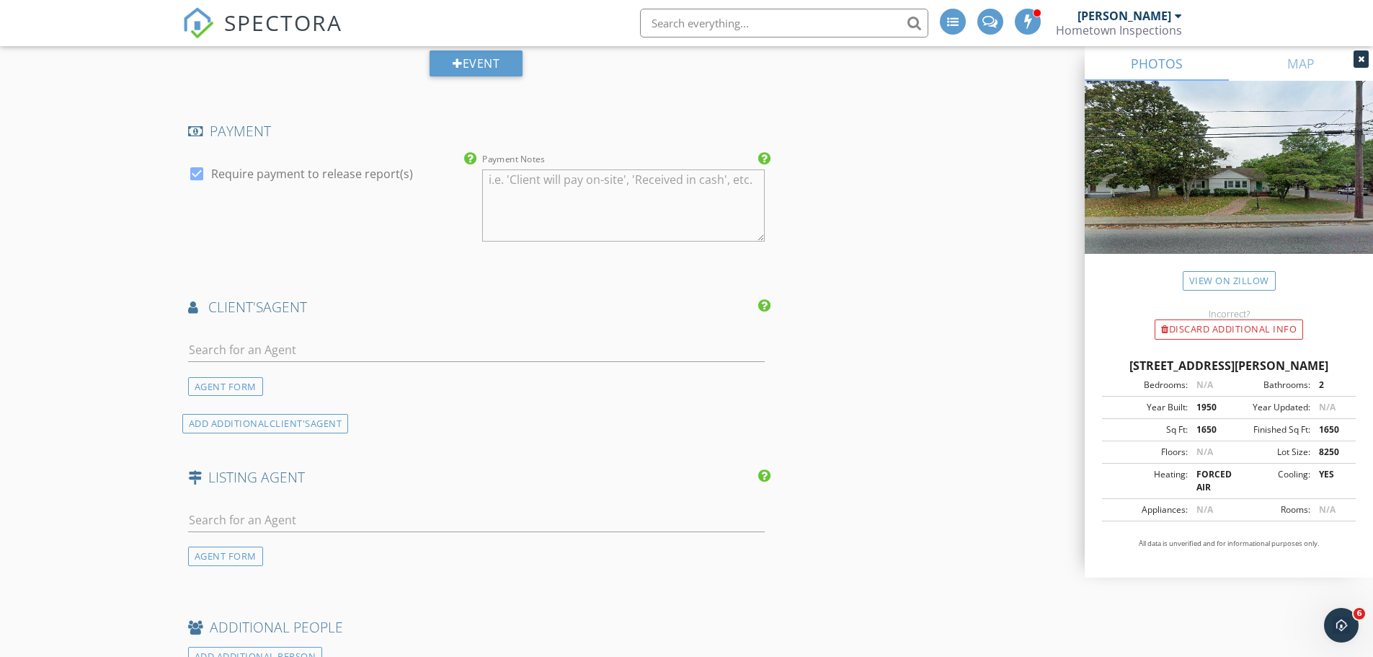
scroll to position [1730, 0]
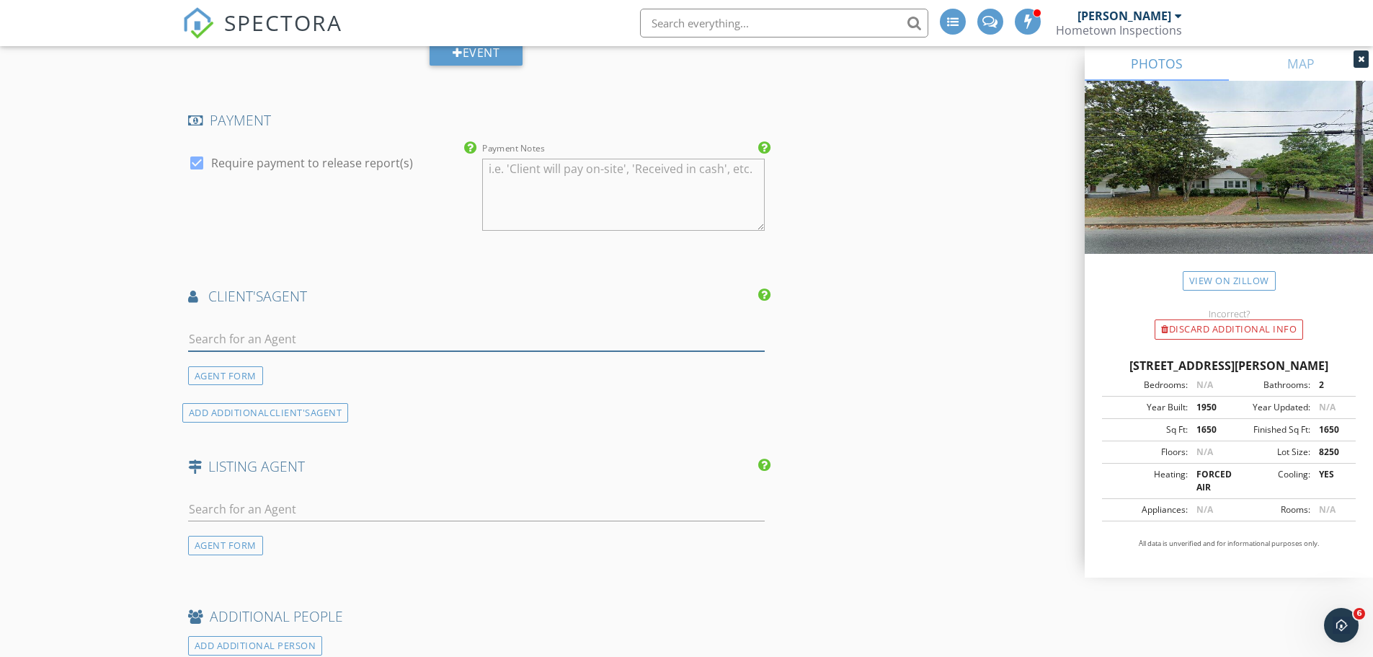
click at [267, 327] on input "text" at bounding box center [476, 339] width 577 height 24
type input "Jaime"
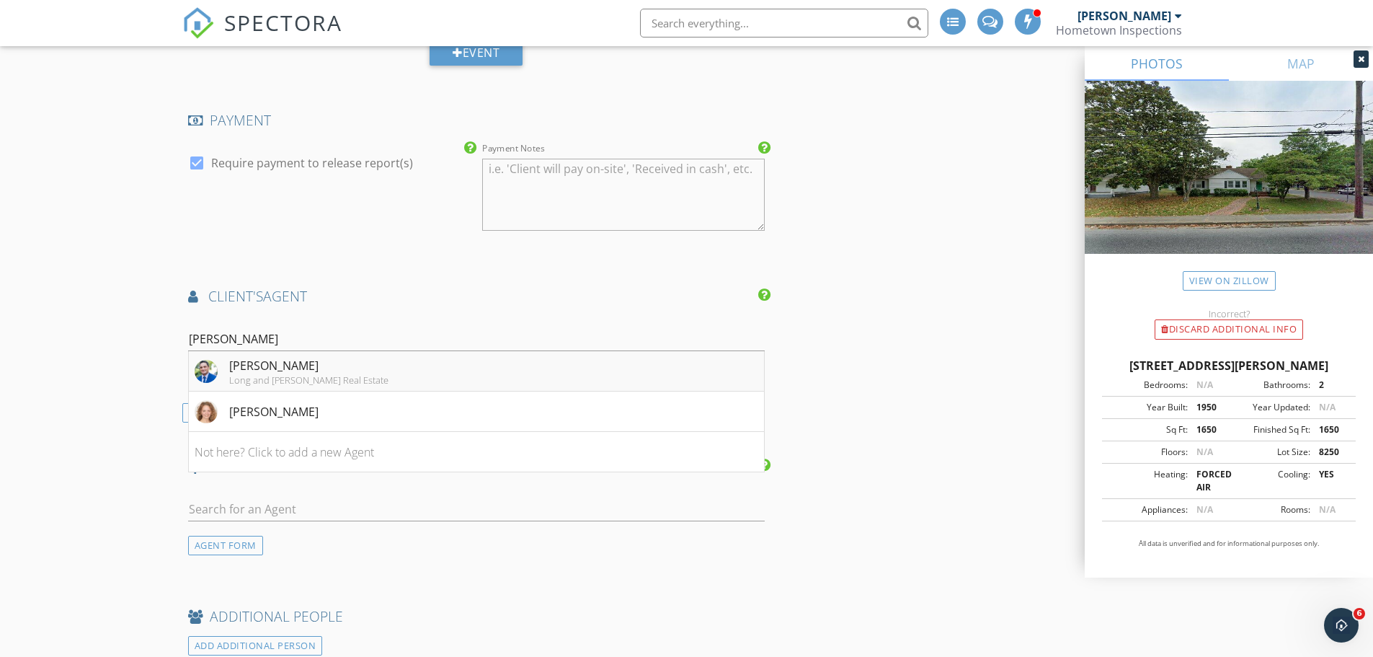
click at [277, 357] on div "Jaime Cortes" at bounding box center [308, 365] width 159 height 17
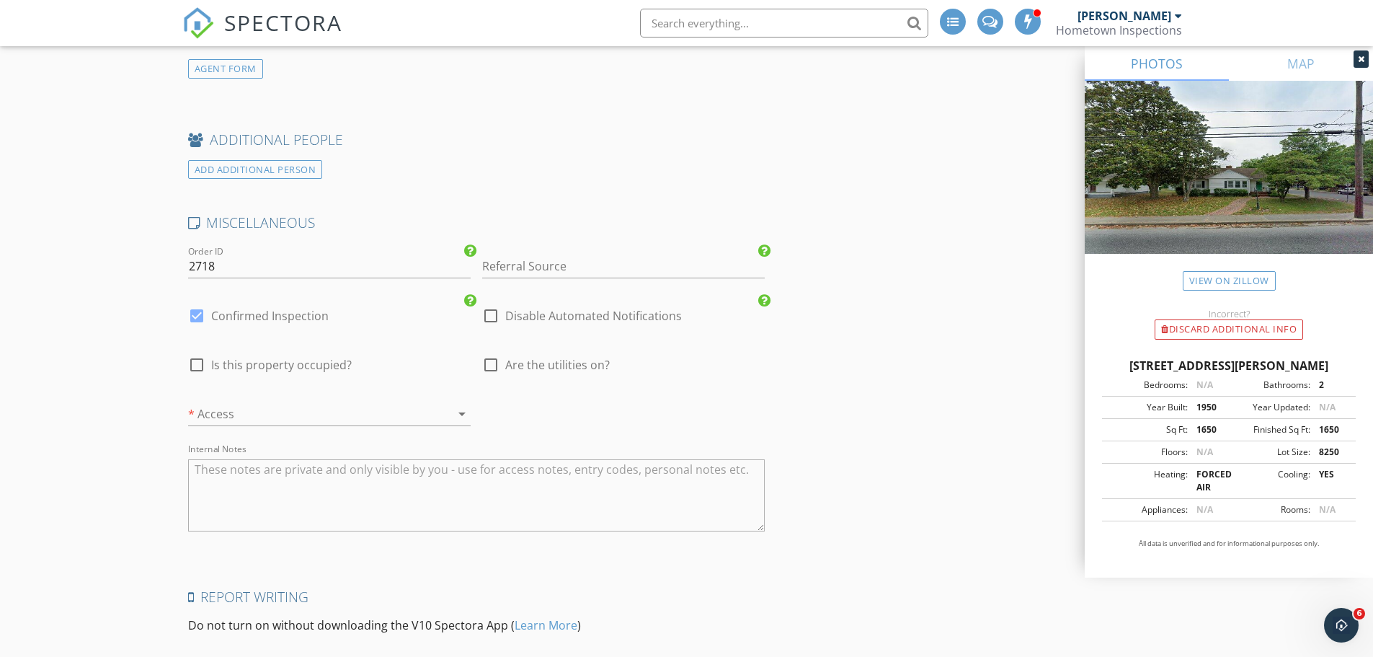
scroll to position [2595, 0]
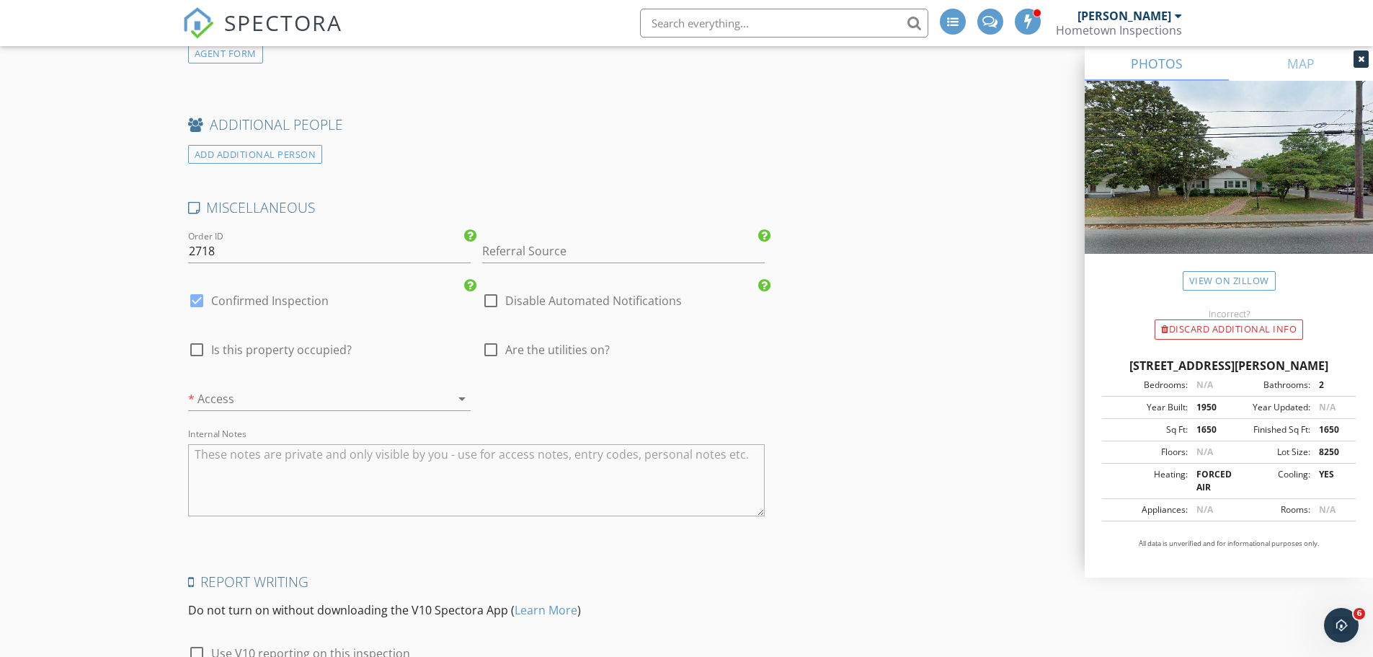
click at [187, 344] on div at bounding box center [197, 349] width 25 height 25
checkbox input "true"
click at [490, 339] on div at bounding box center [491, 349] width 25 height 25
checkbox input "true"
click at [466, 390] on icon "arrow_drop_down" at bounding box center [461, 398] width 17 height 17
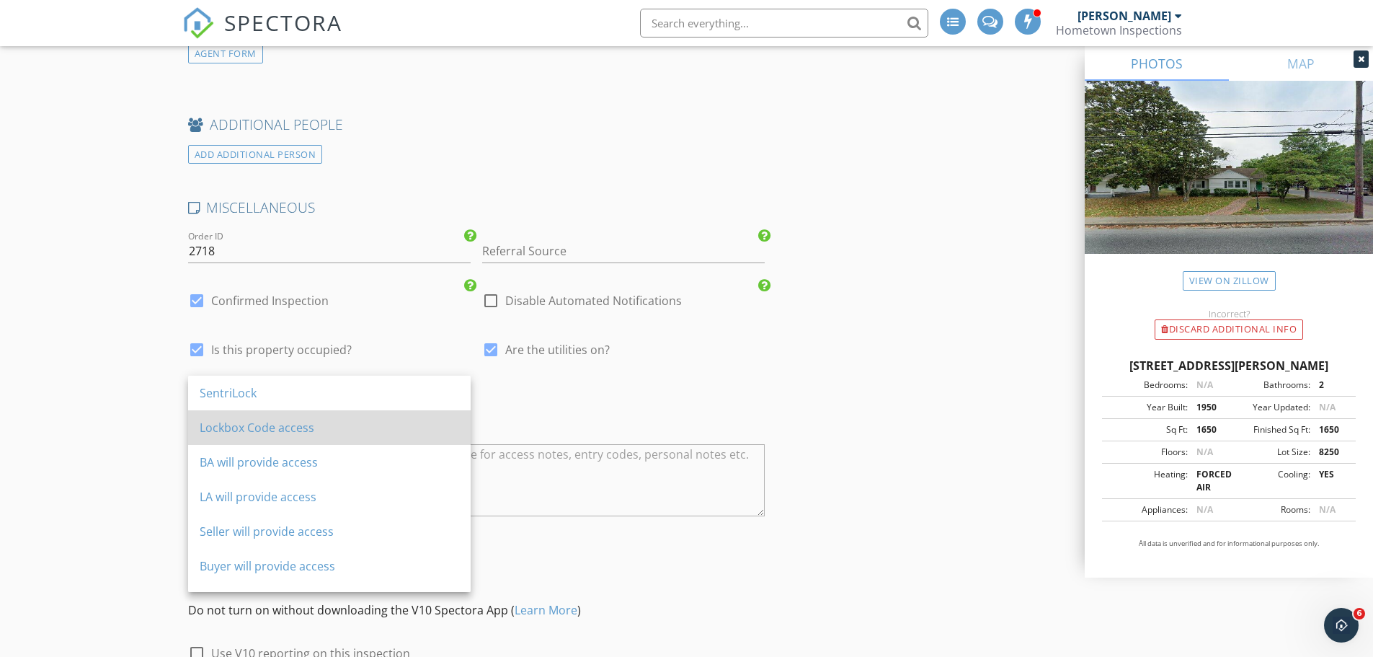
click at [408, 420] on div "Lockbox Code access" at bounding box center [330, 427] width 260 height 17
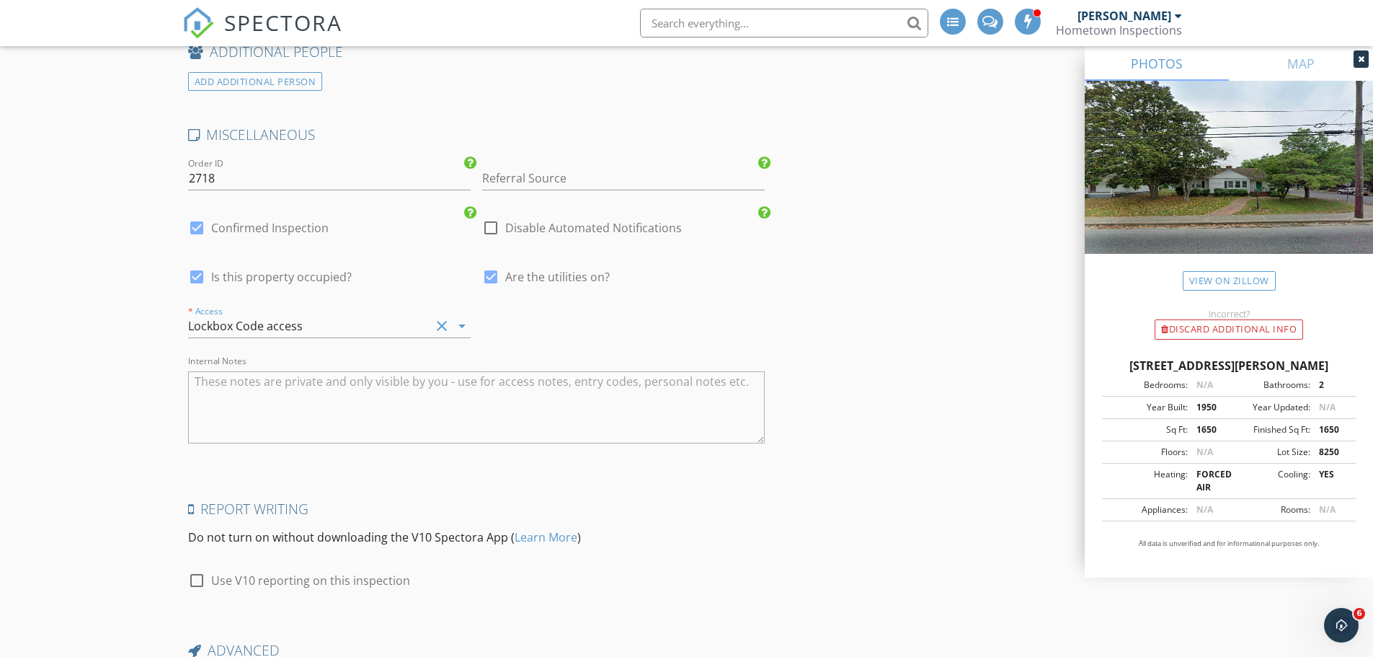
scroll to position [2592, 0]
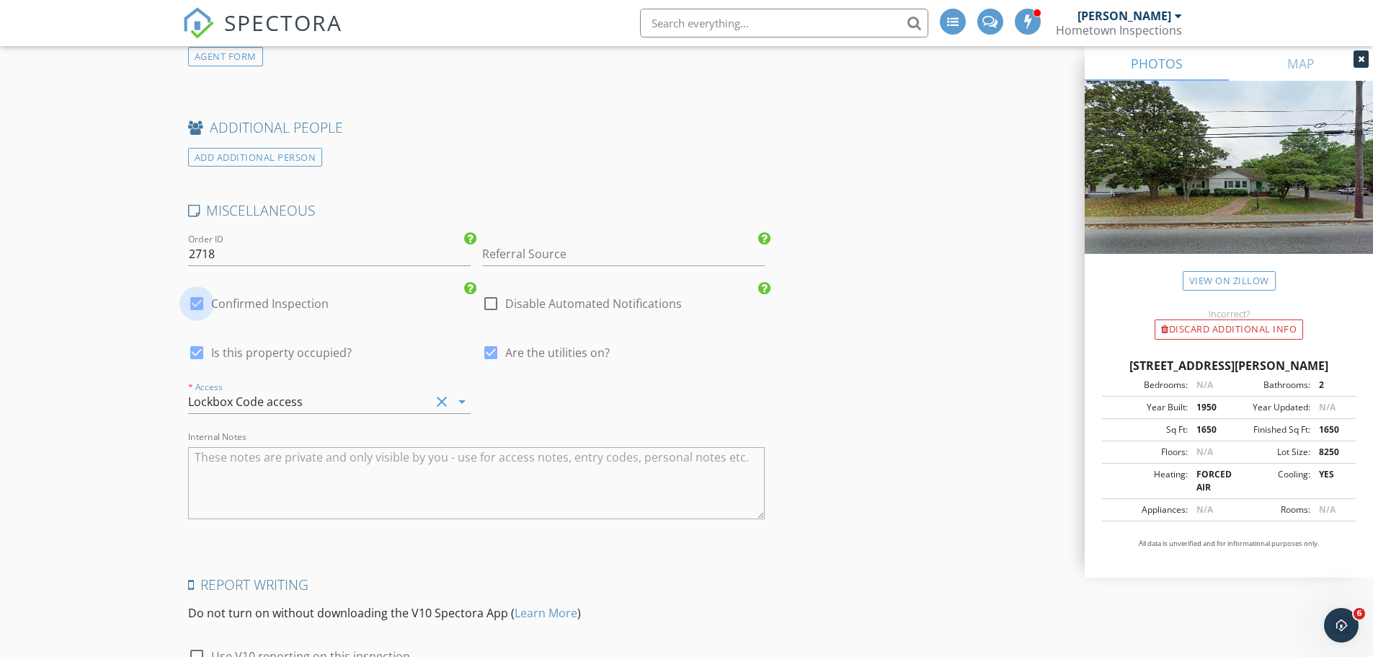
click at [195, 293] on div at bounding box center [197, 303] width 25 height 25
checkbox input "false"
checkbox input "true"
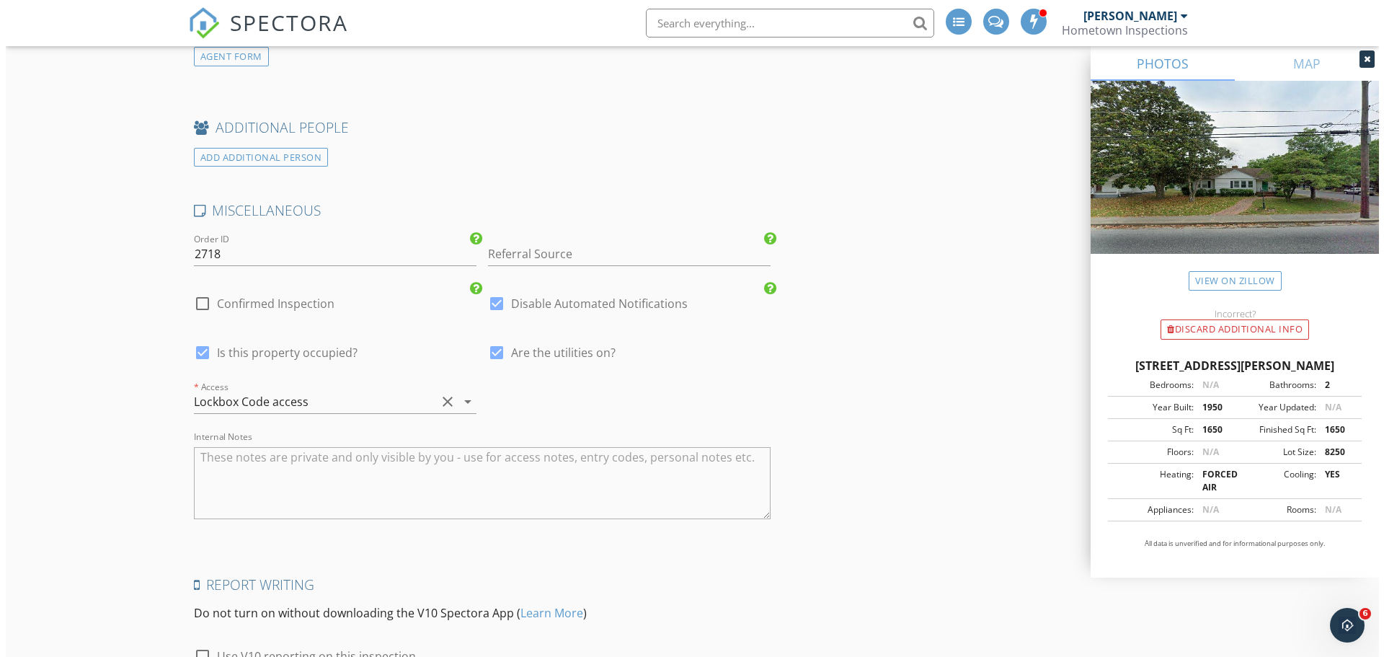
scroll to position [2809, 0]
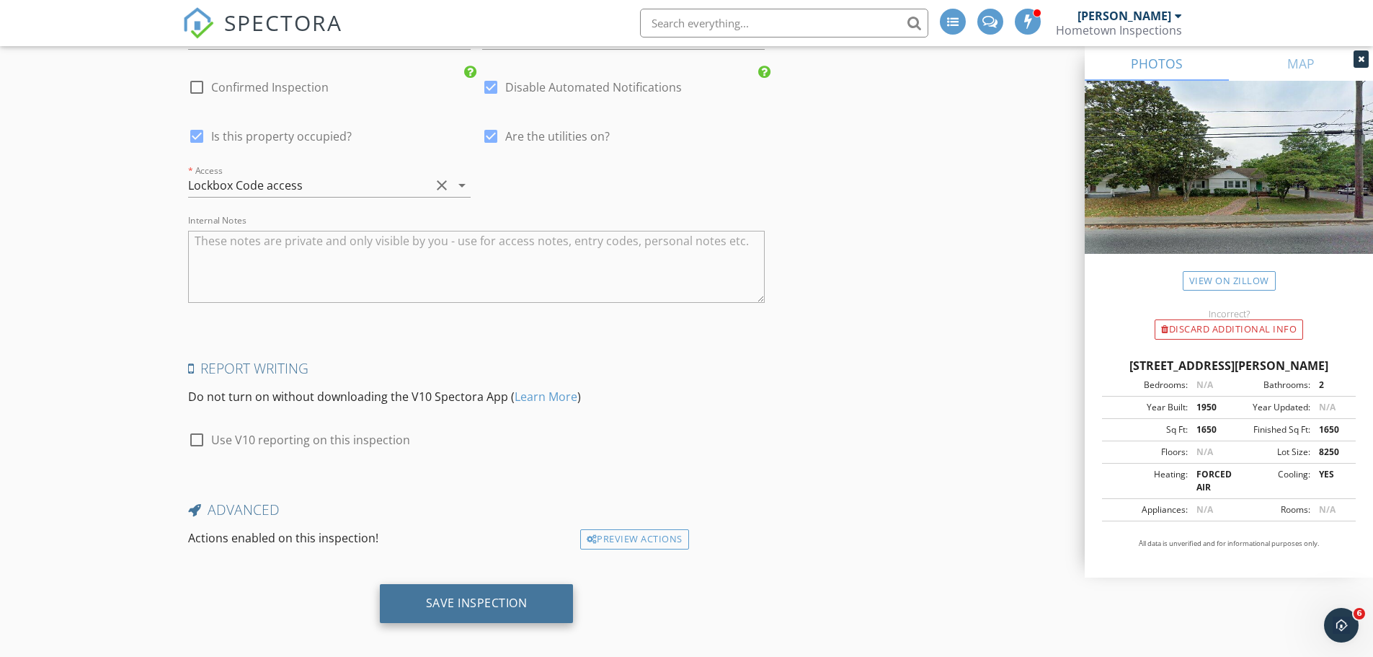
click at [489, 595] on div "Save Inspection" at bounding box center [477, 602] width 102 height 14
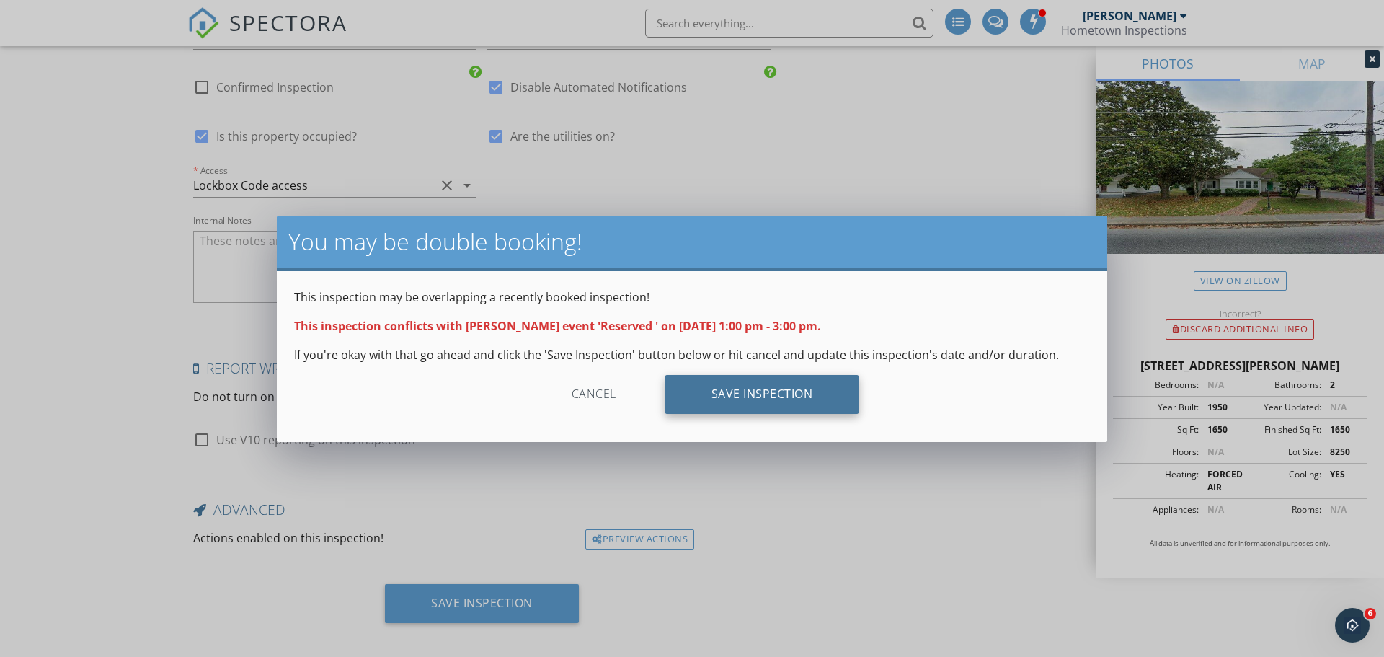
click at [764, 411] on div "Save Inspection" at bounding box center [762, 394] width 194 height 39
